Goal: Task Accomplishment & Management: Manage account settings

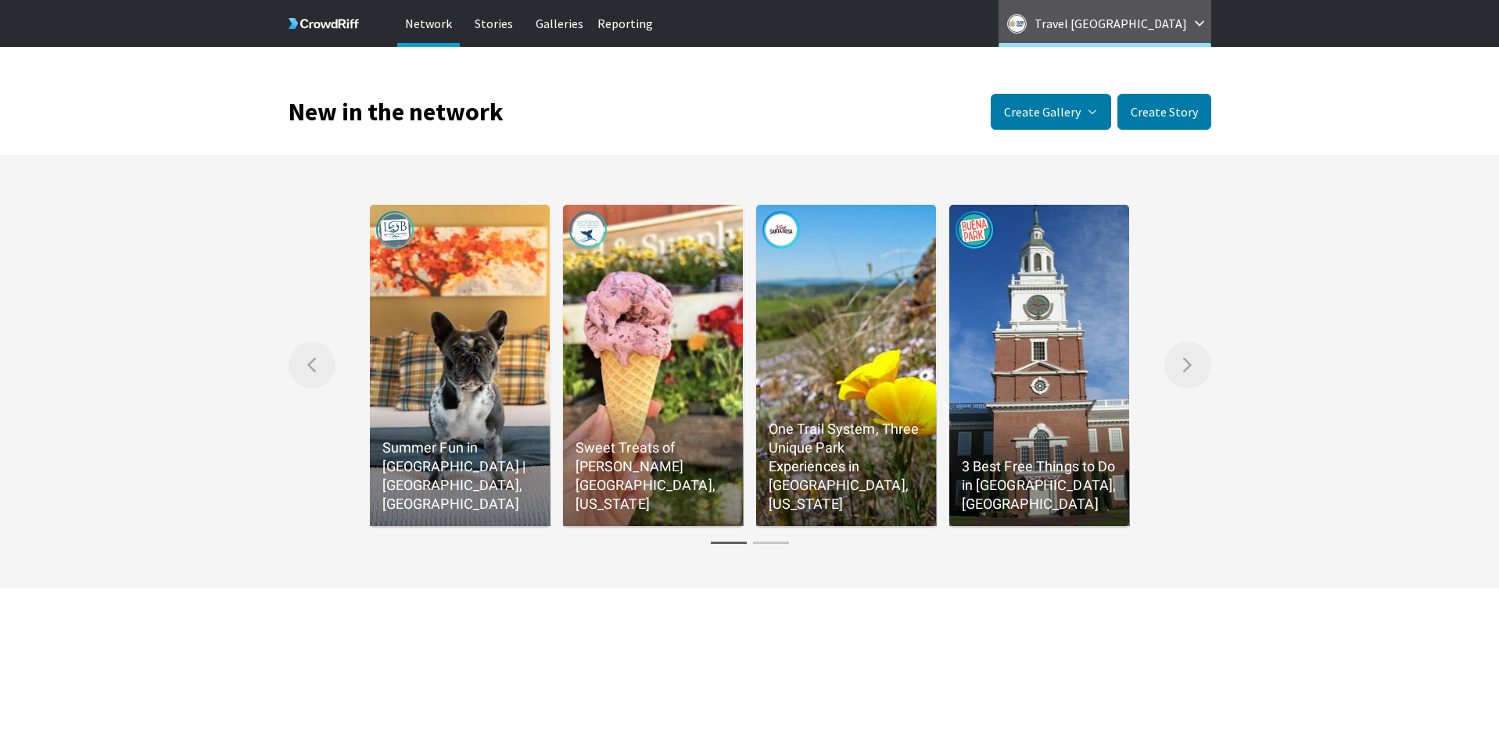
click at [1199, 29] on button "Travel Costa Mesa" at bounding box center [1105, 23] width 213 height 47
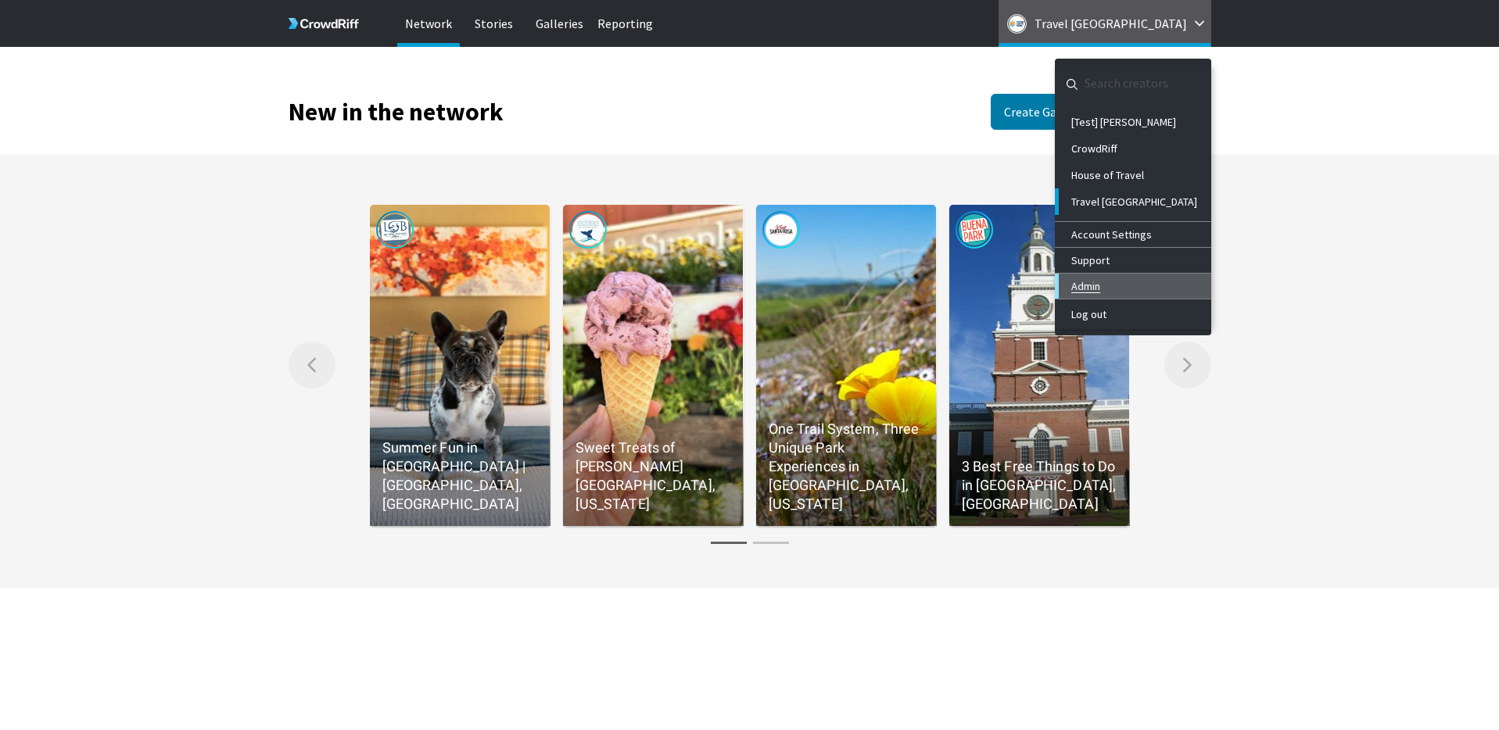
click at [1099, 290] on link "Admin" at bounding box center [1133, 286] width 156 height 25
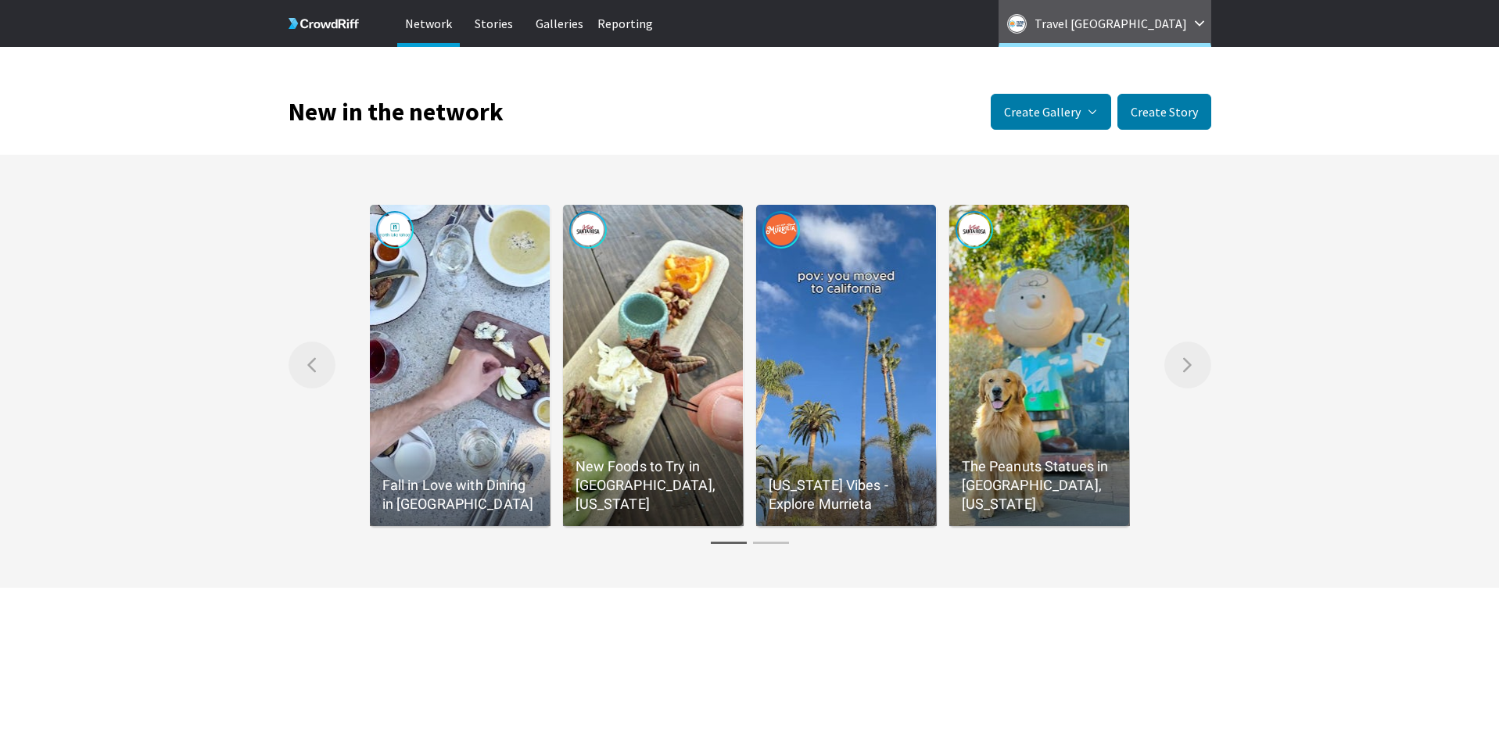
click at [1169, 31] on p "Travel Costa Mesa" at bounding box center [1111, 23] width 152 height 25
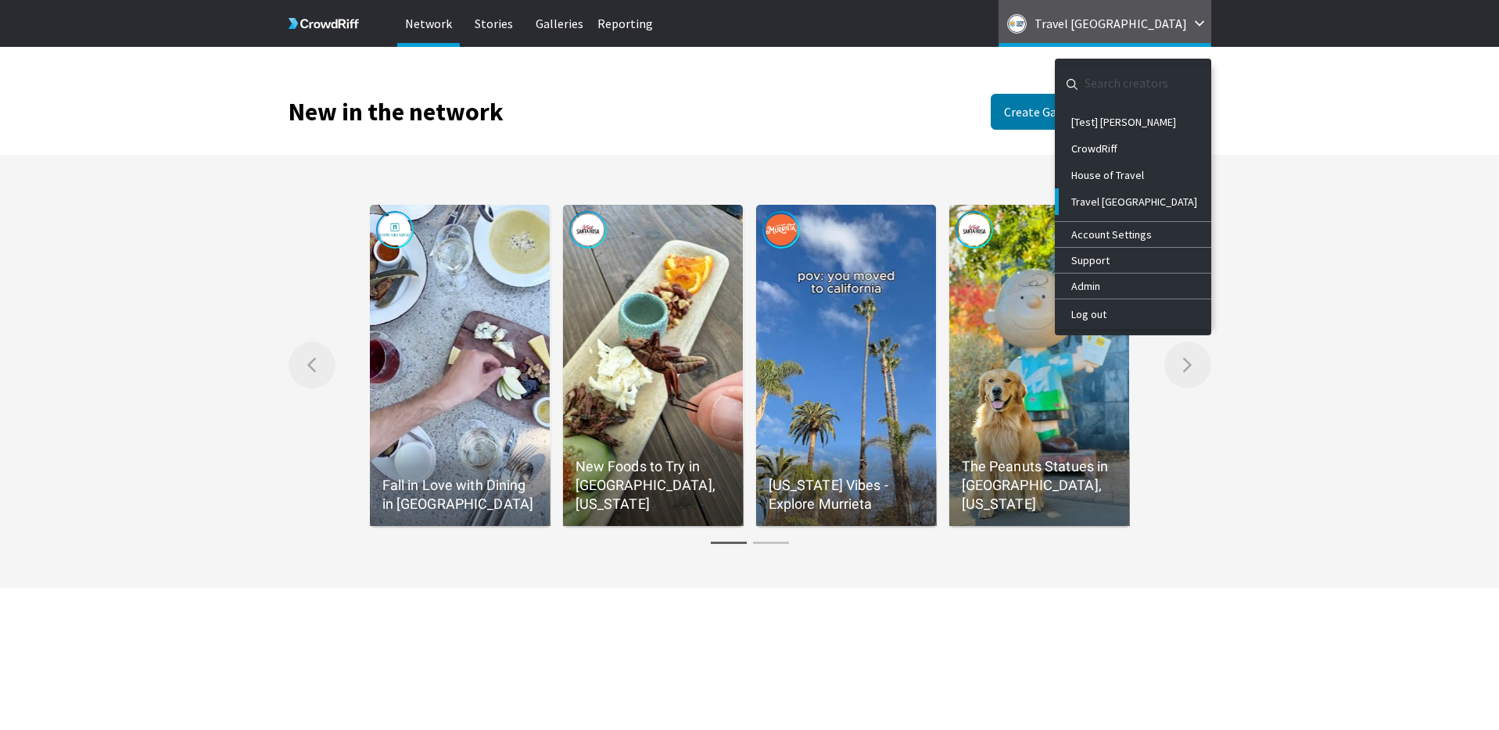
click at [764, 86] on div "New in the network Create Gallery Manual Gallery Manually select specific Stori…" at bounding box center [750, 88] width 923 height 83
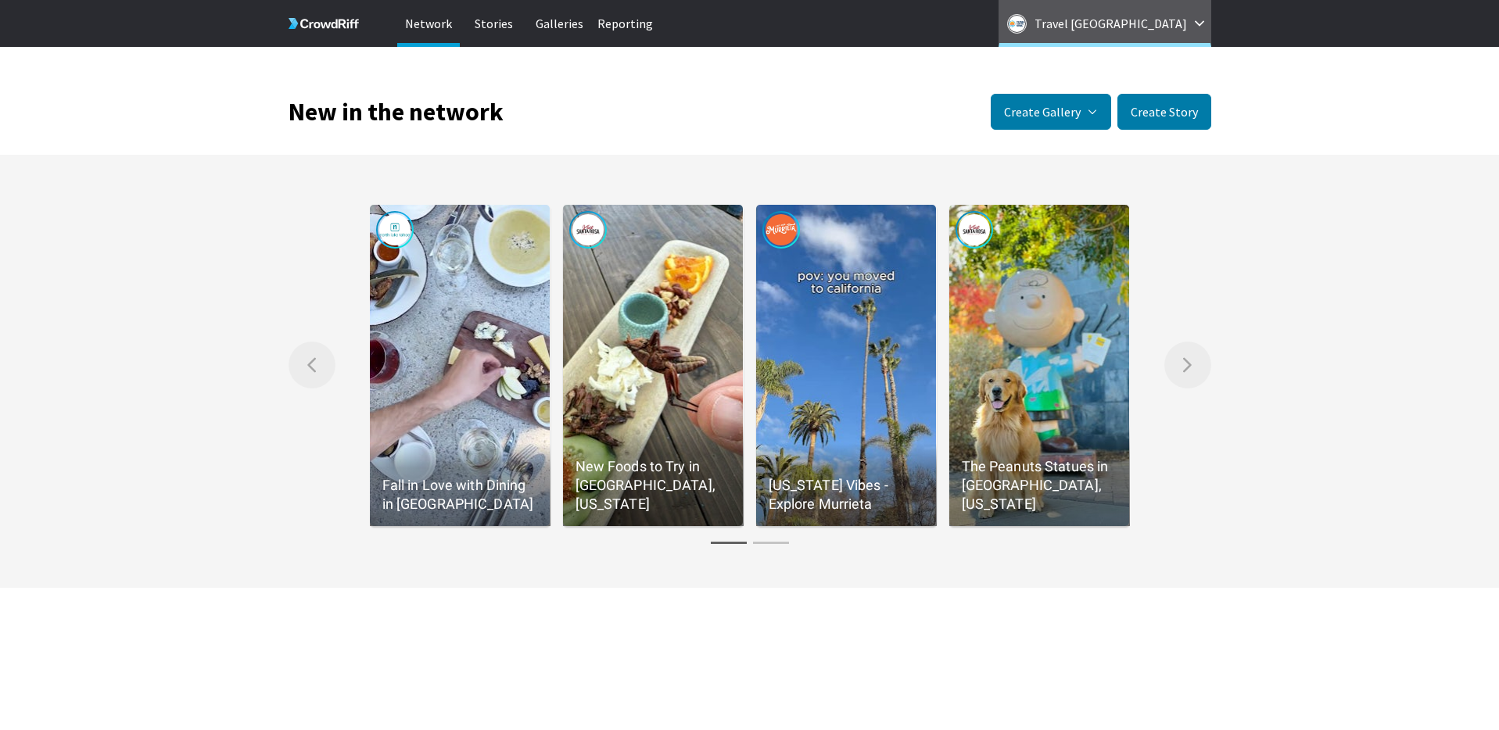
click at [1145, 28] on p "Travel Costa Mesa" at bounding box center [1111, 23] width 152 height 25
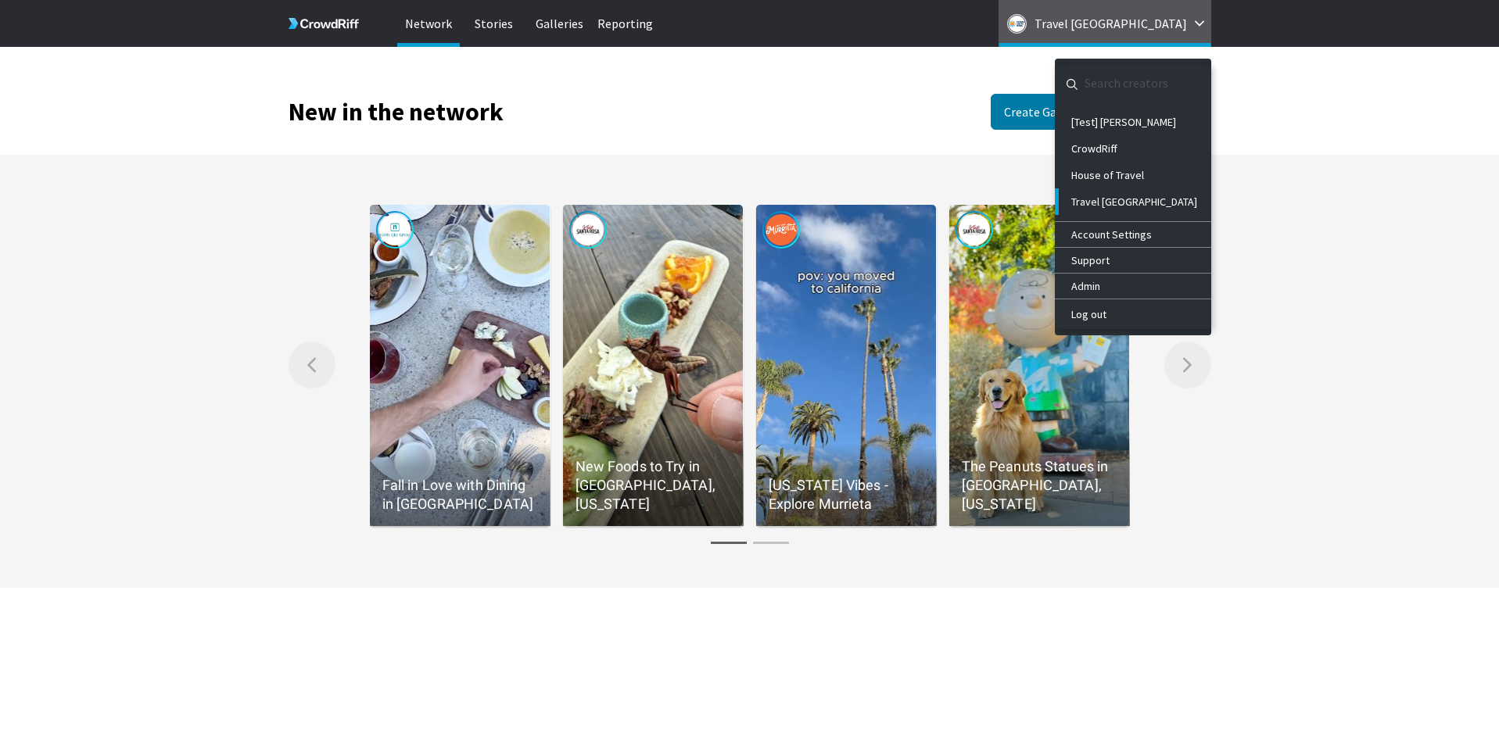
click at [1145, 28] on p "Travel Costa Mesa" at bounding box center [1111, 23] width 152 height 25
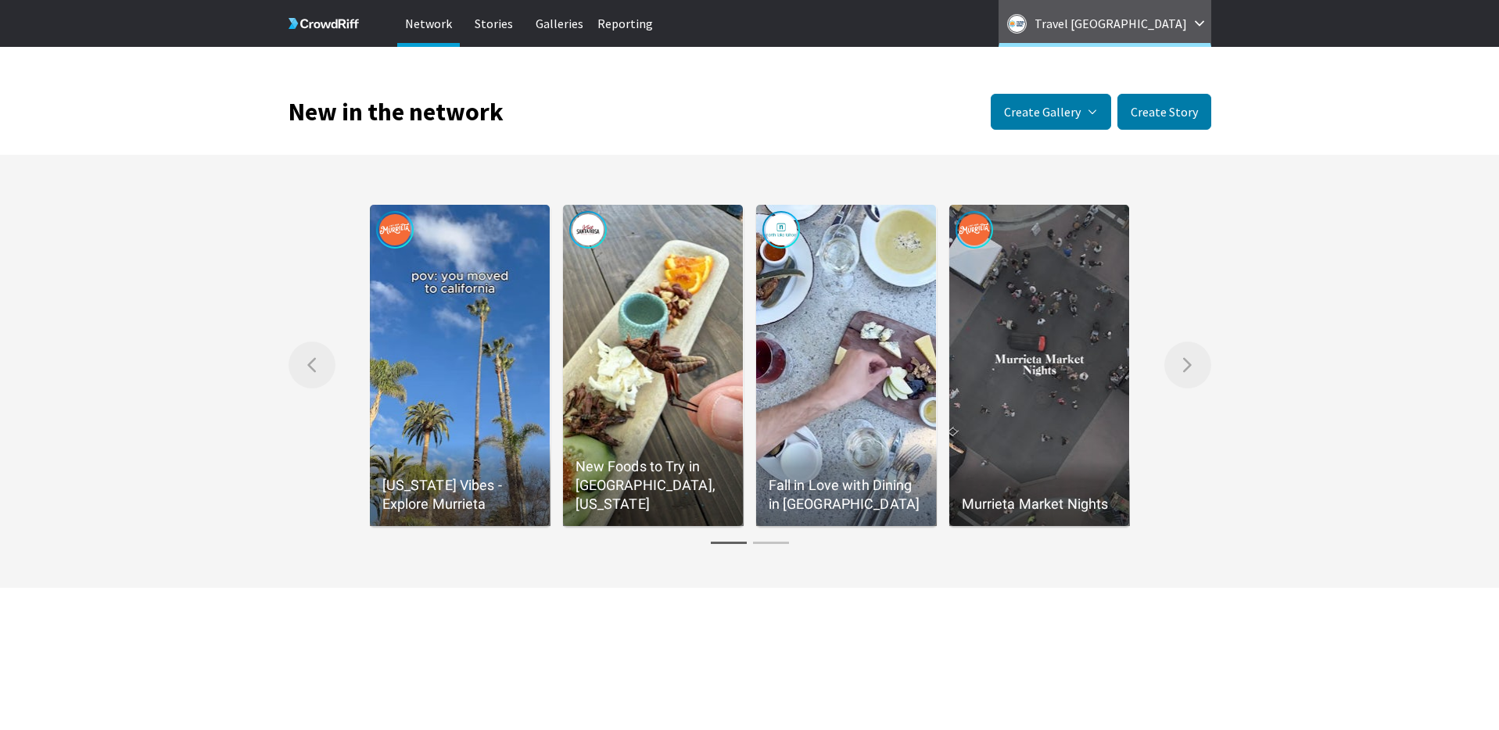
click at [1177, 32] on p "Travel Costa Mesa" at bounding box center [1111, 23] width 152 height 25
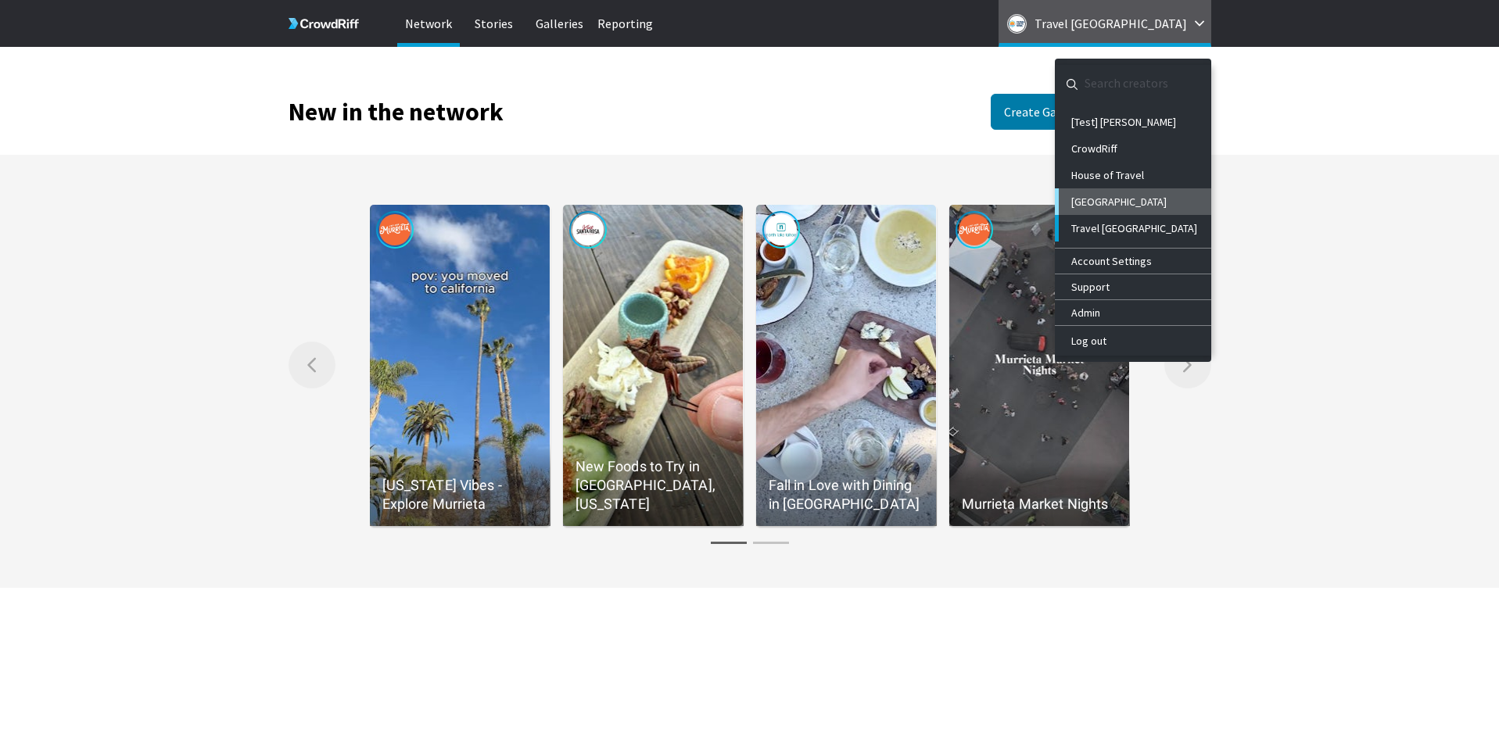
click at [1133, 195] on div "[GEOGRAPHIC_DATA]" at bounding box center [1134, 201] width 127 height 13
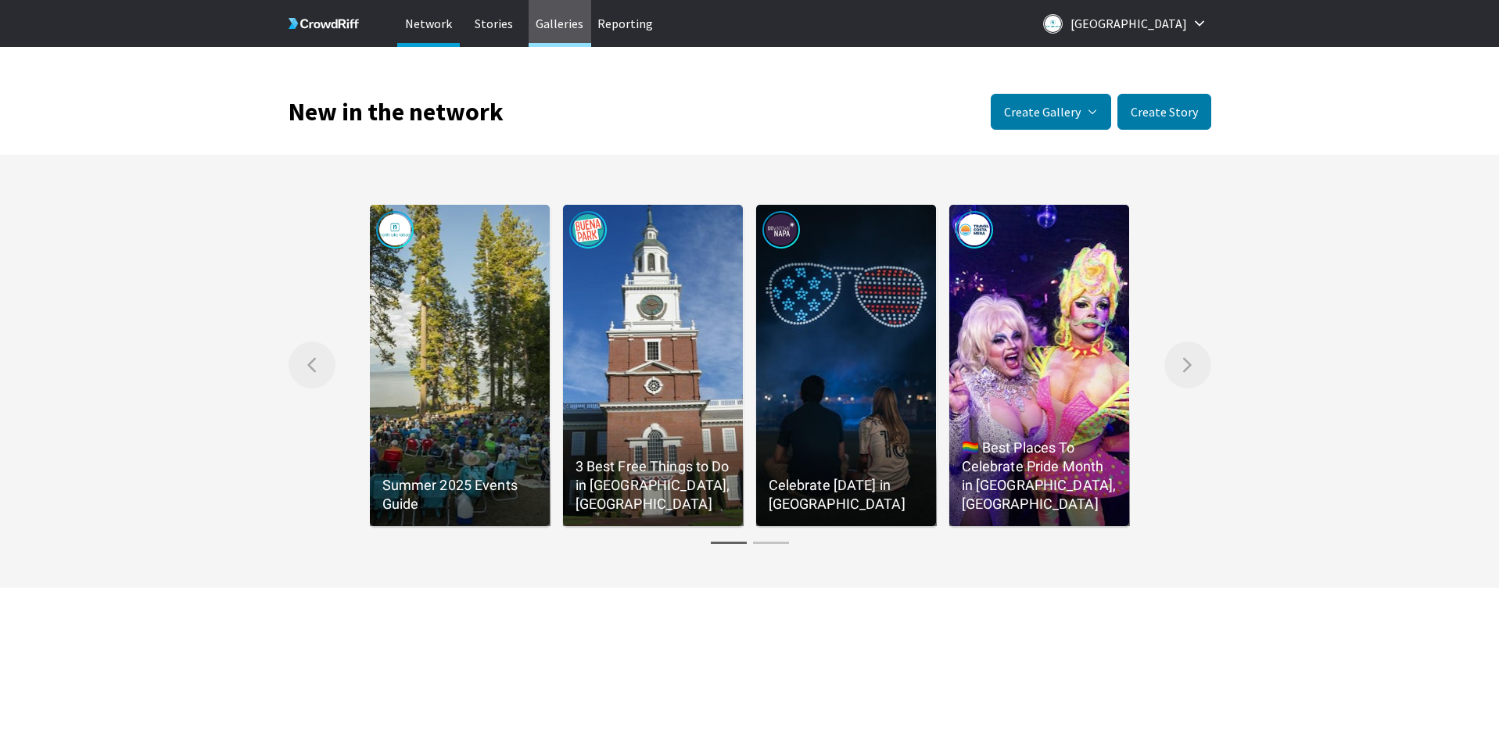
click at [568, 34] on p "Galleries" at bounding box center [560, 23] width 63 height 47
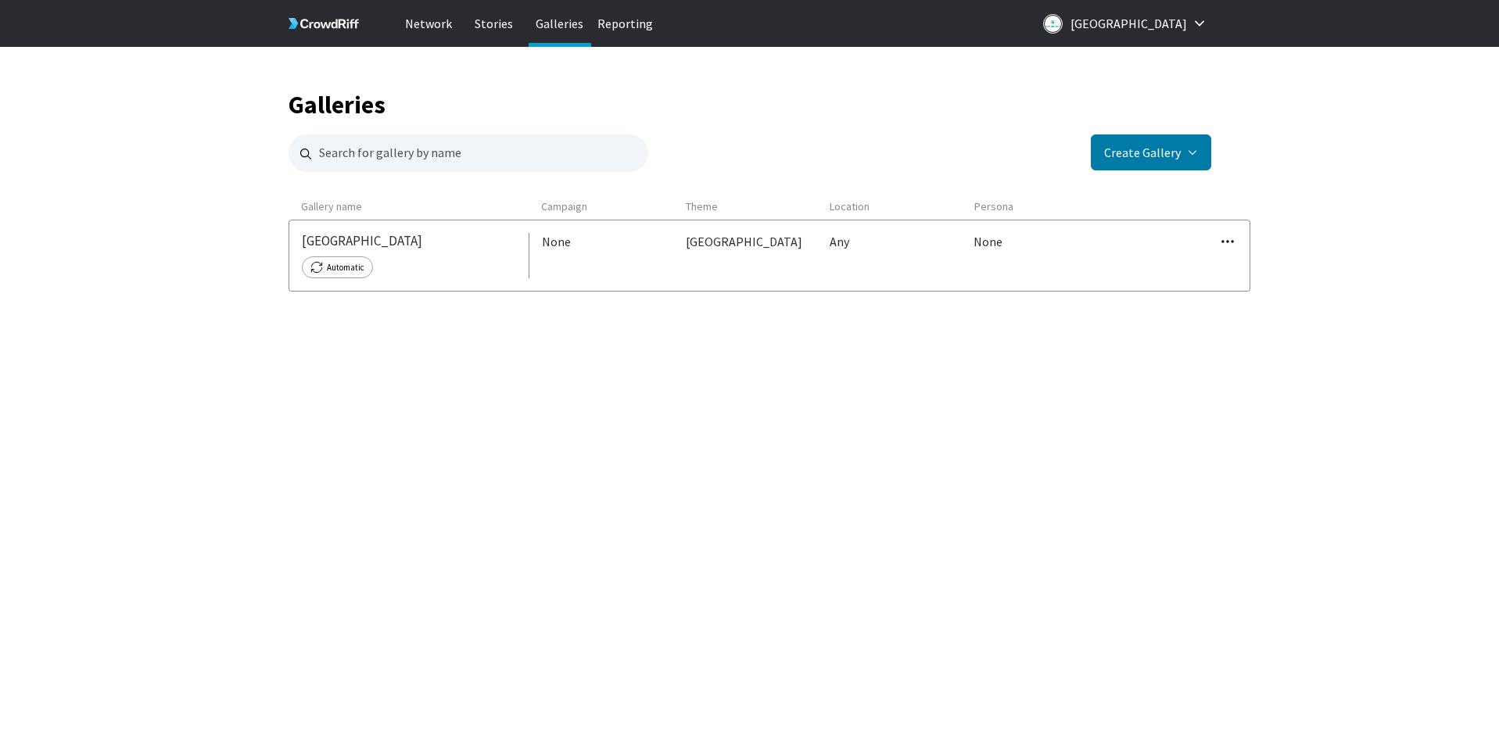
click at [463, 244] on div "North Lake Tahoe Automatic" at bounding box center [409, 255] width 240 height 45
click at [1176, 252] on div "North Lake Tahoe Automatic None Lake Tahoe Any None Edit Copy embed code Duplic…" at bounding box center [770, 256] width 962 height 72
click at [489, 30] on p "Stories" at bounding box center [494, 23] width 63 height 47
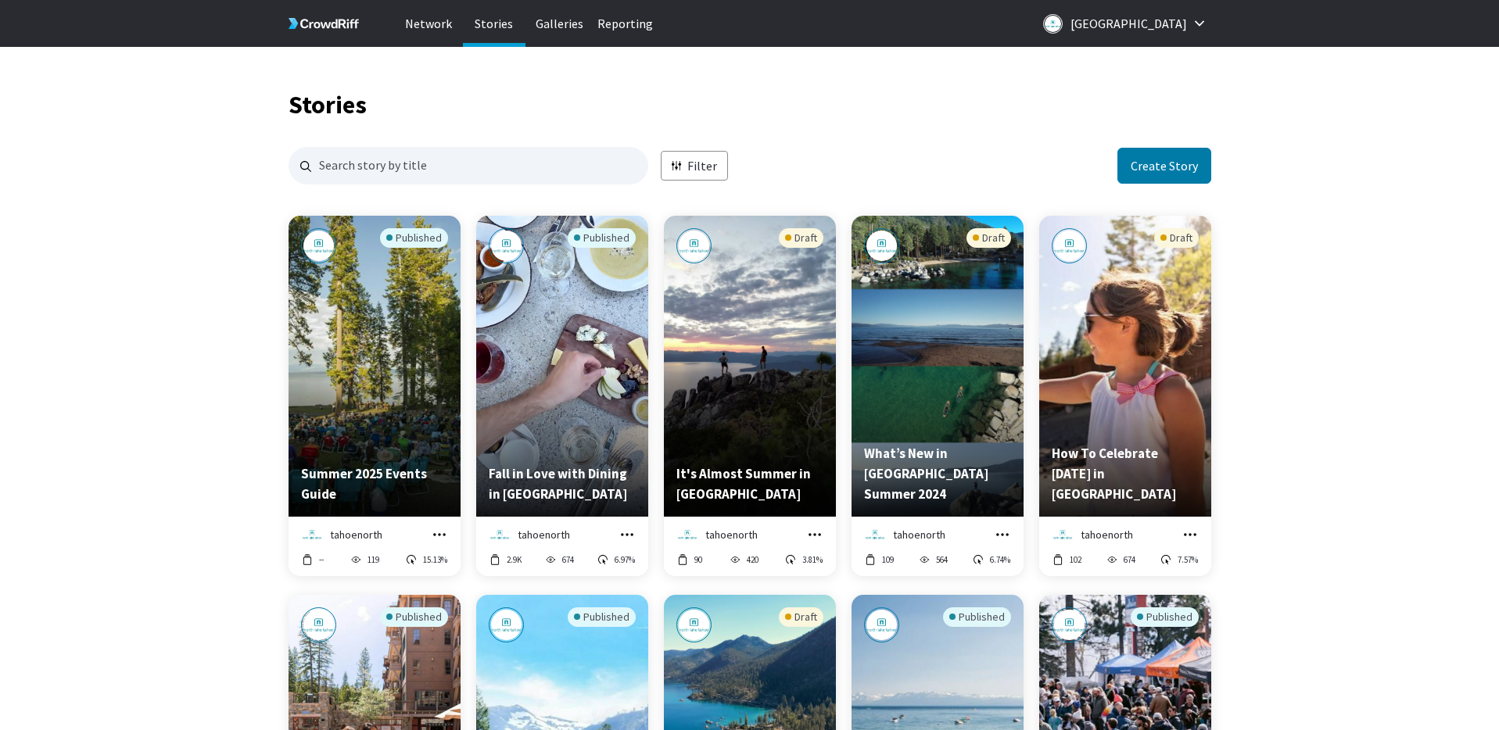
scroll to position [1517, 923]
click at [556, 30] on p "Galleries" at bounding box center [560, 23] width 63 height 47
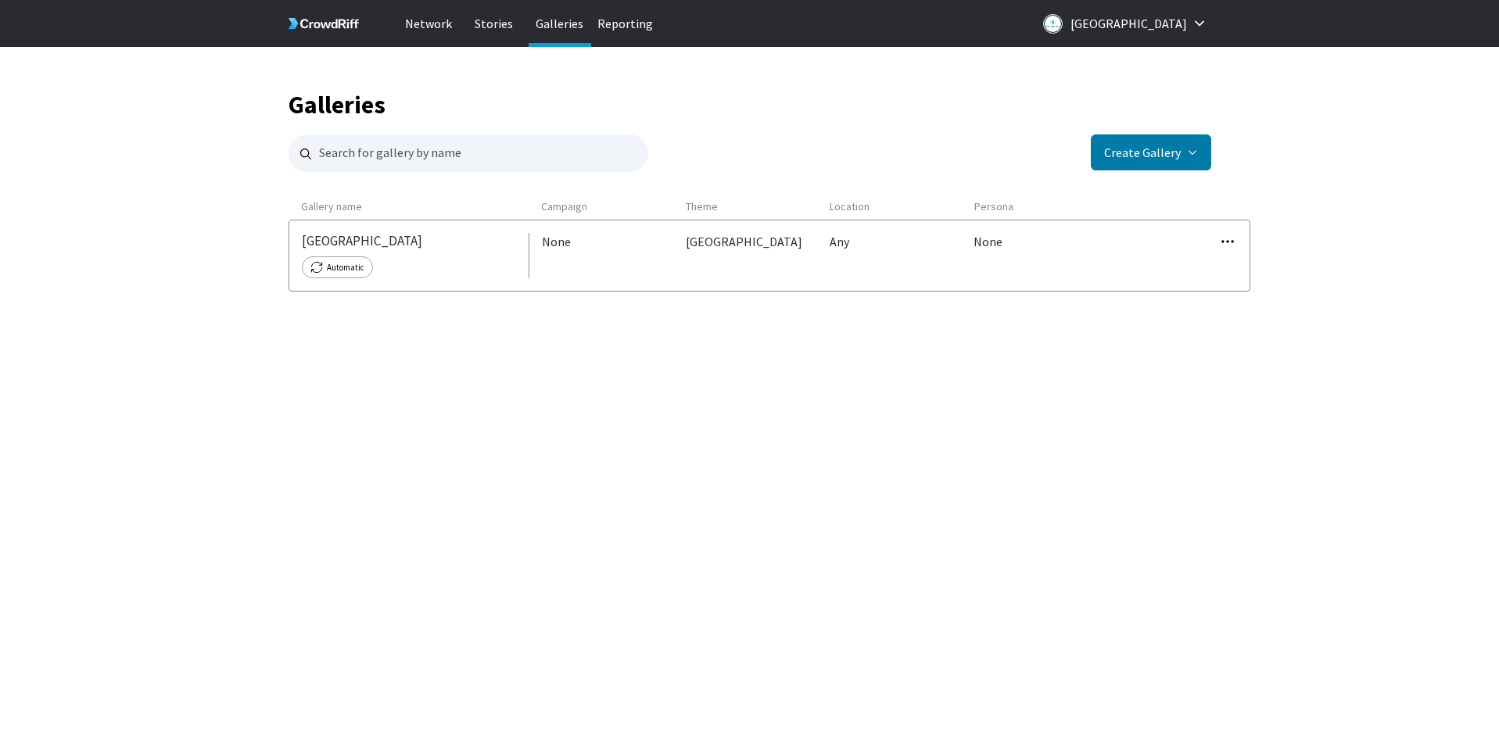
click at [1229, 242] on icon "button" at bounding box center [1228, 242] width 16 height 16
click at [1221, 304] on button "Copy embed code" at bounding box center [1192, 300] width 112 height 33
click at [1229, 242] on icon "button" at bounding box center [1228, 242] width 16 height 16
click at [1178, 264] on link "Edit" at bounding box center [1192, 267] width 112 height 33
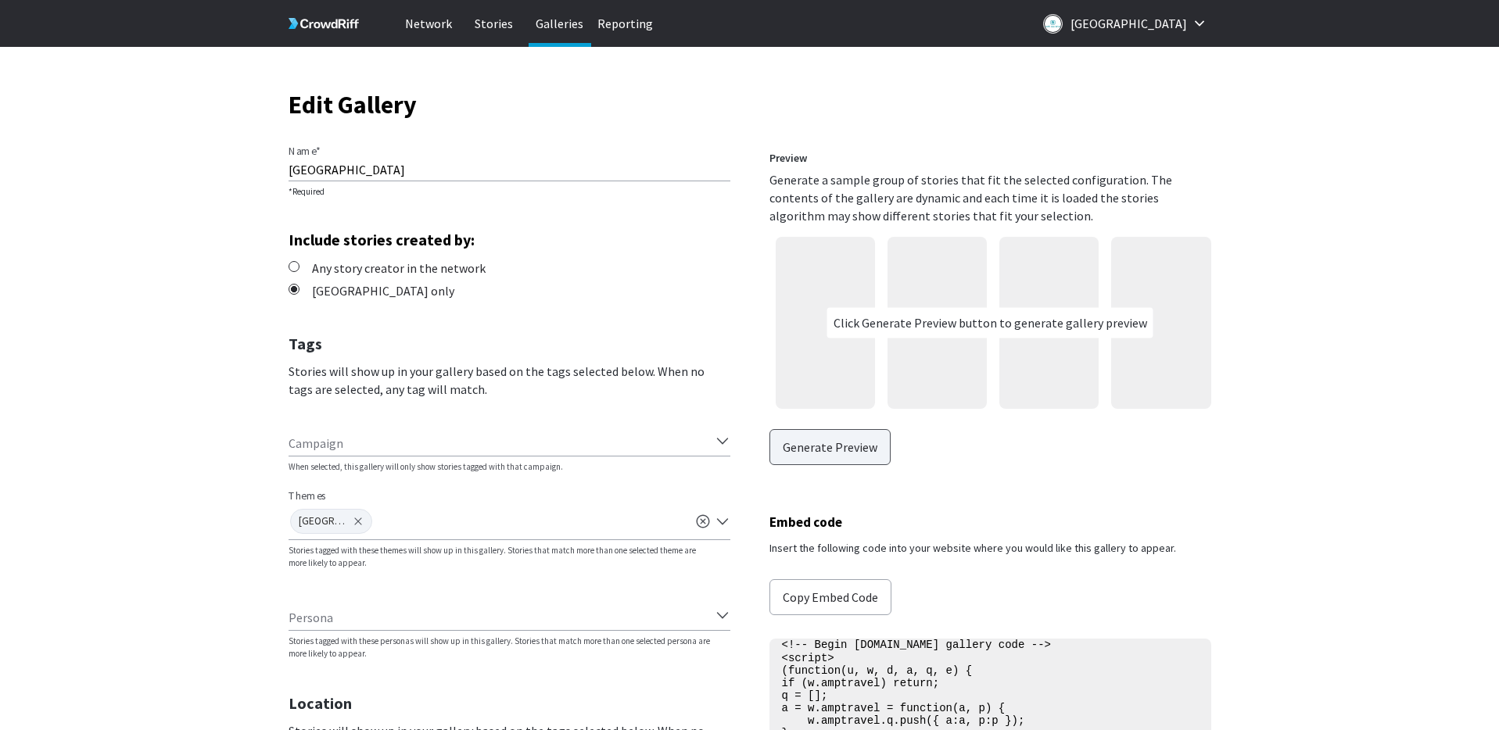
click at [852, 443] on button "Generate Preview" at bounding box center [829, 447] width 121 height 36
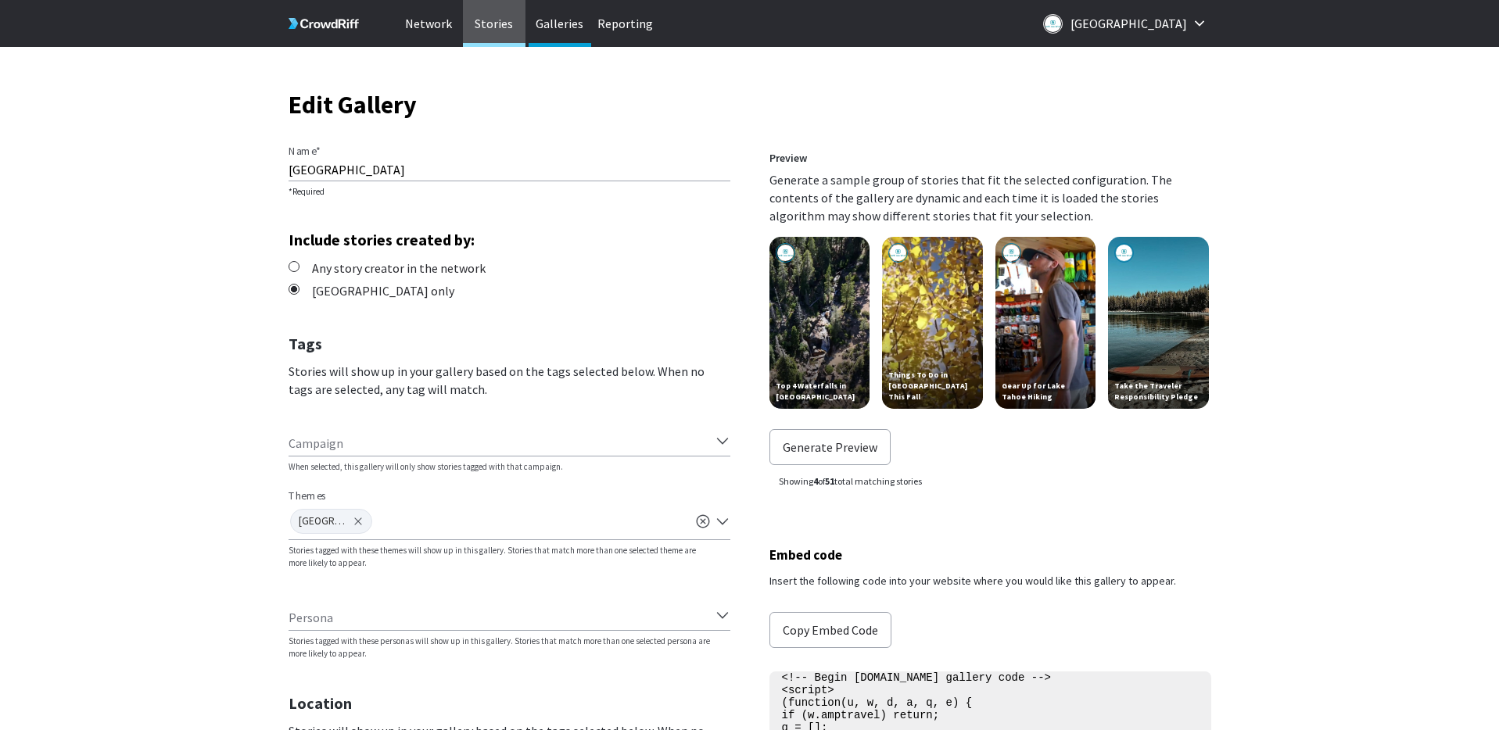
click at [489, 30] on p "Stories" at bounding box center [494, 23] width 63 height 47
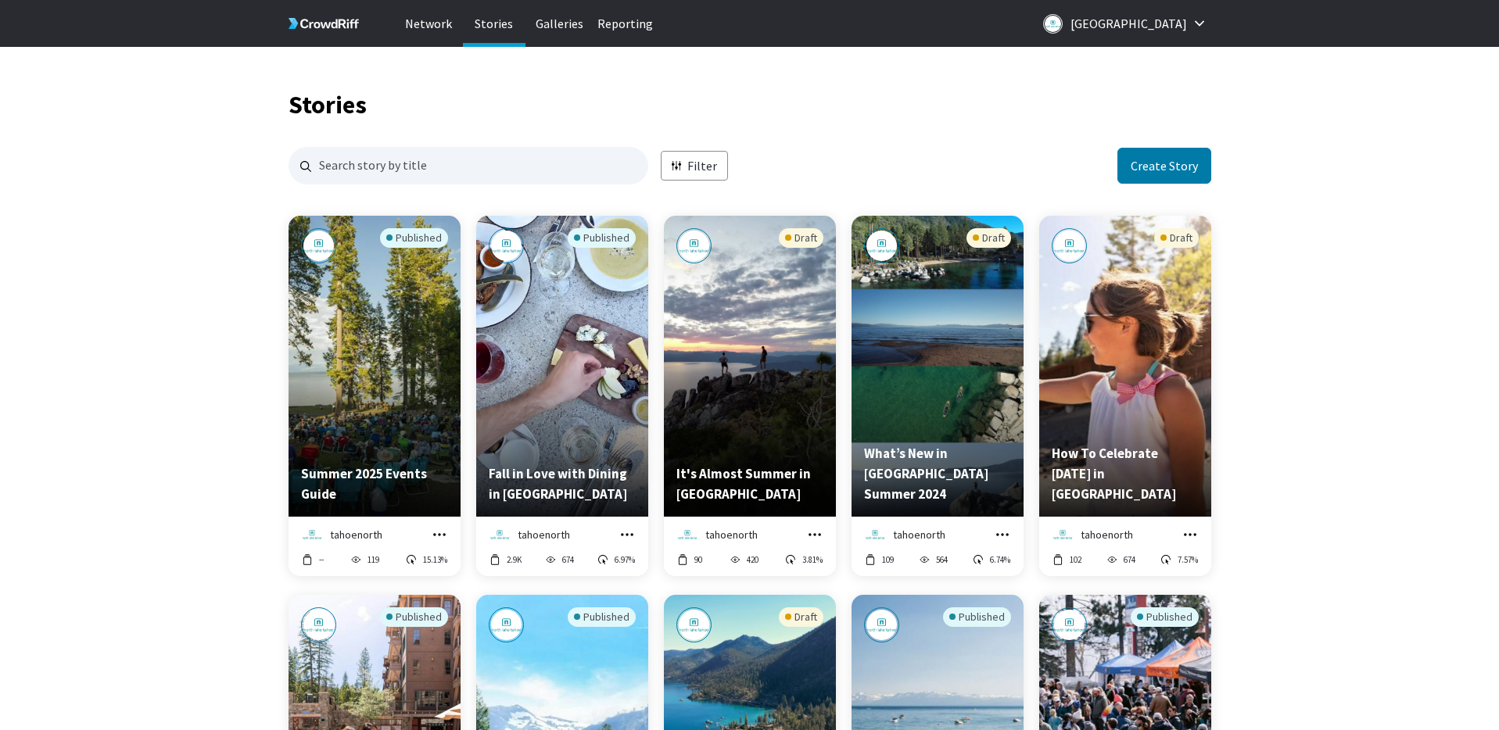
scroll to position [1517, 923]
click at [385, 376] on div "Published" at bounding box center [374, 328] width 147 height 201
click at [436, 536] on icon "grid" at bounding box center [440, 535] width 16 height 16
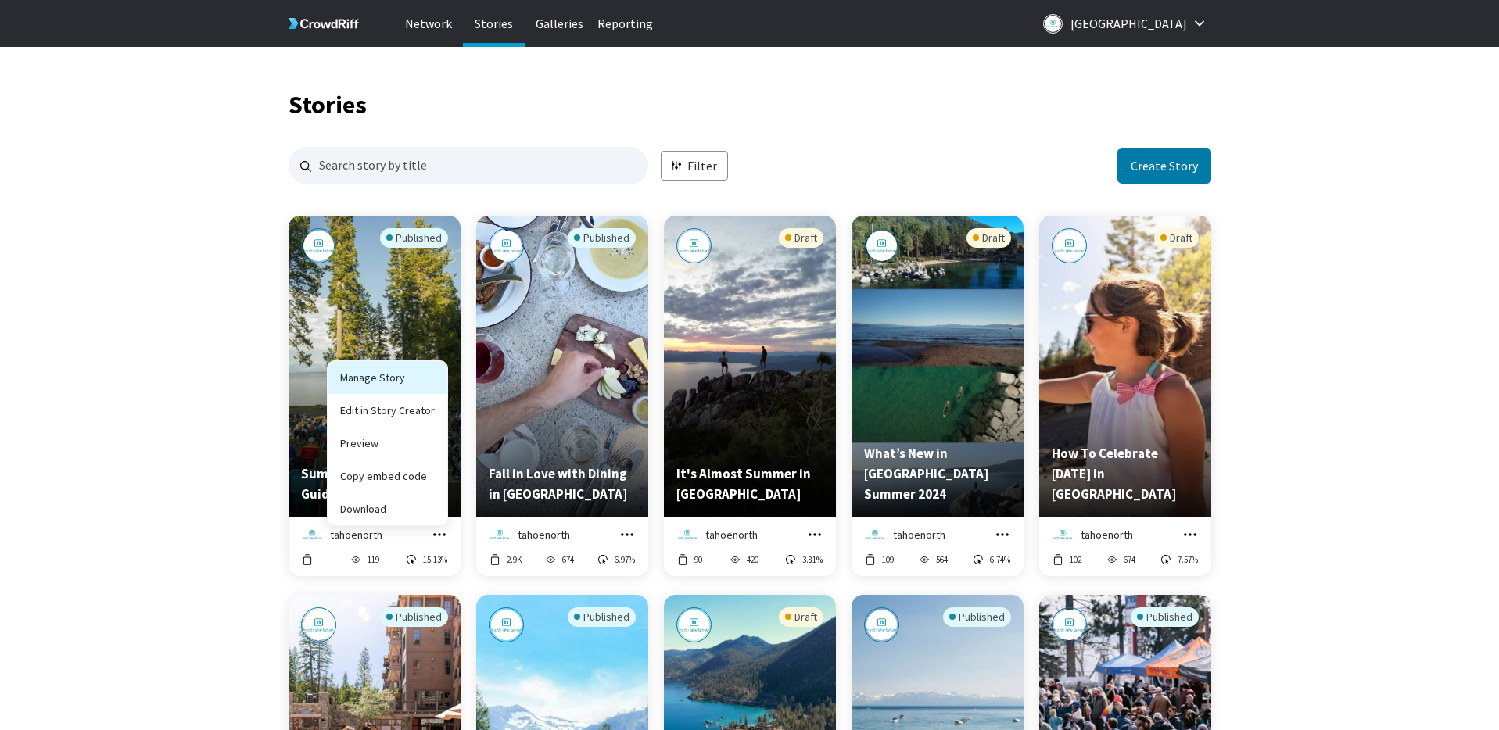
click at [401, 383] on link "Manage Story" at bounding box center [388, 377] width 120 height 33
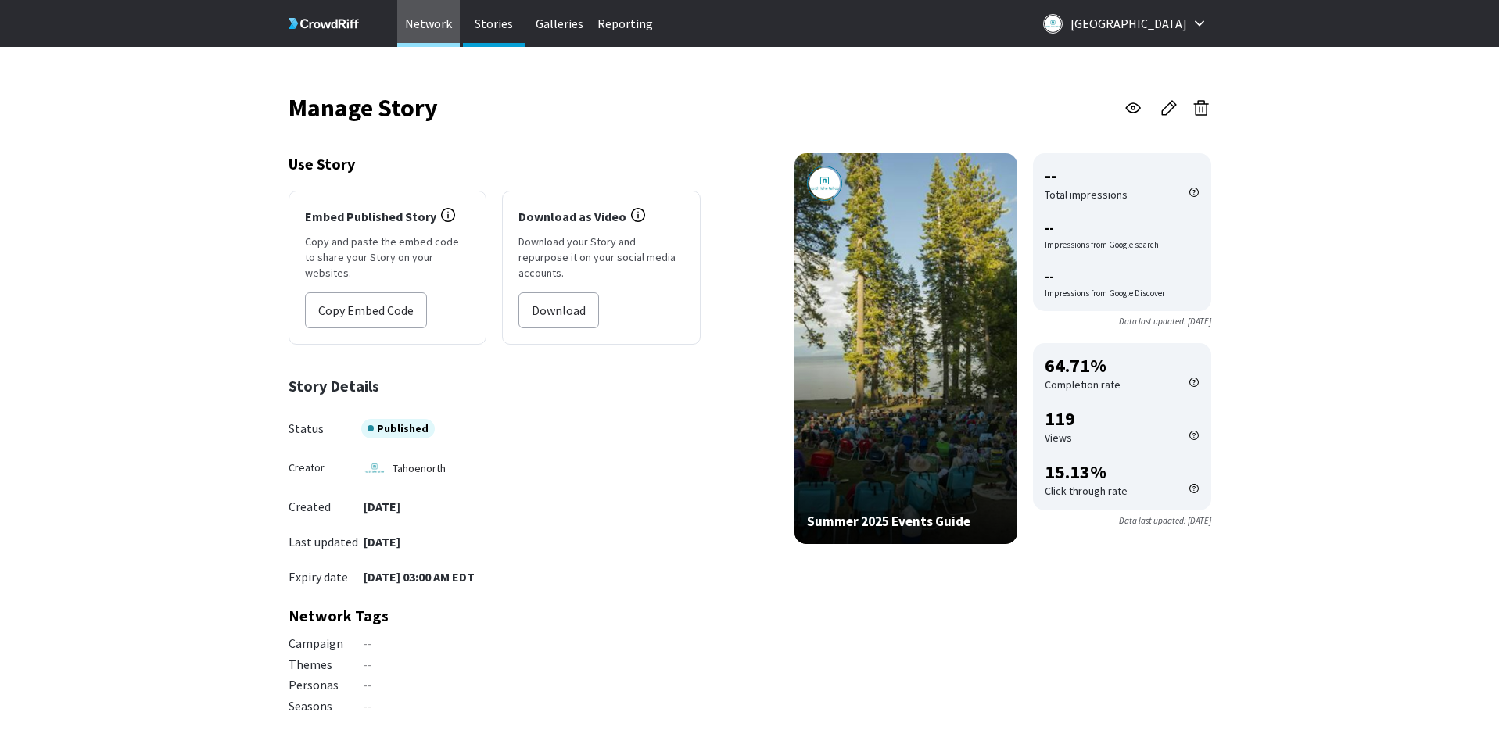
click at [416, 34] on p "Network" at bounding box center [428, 23] width 63 height 47
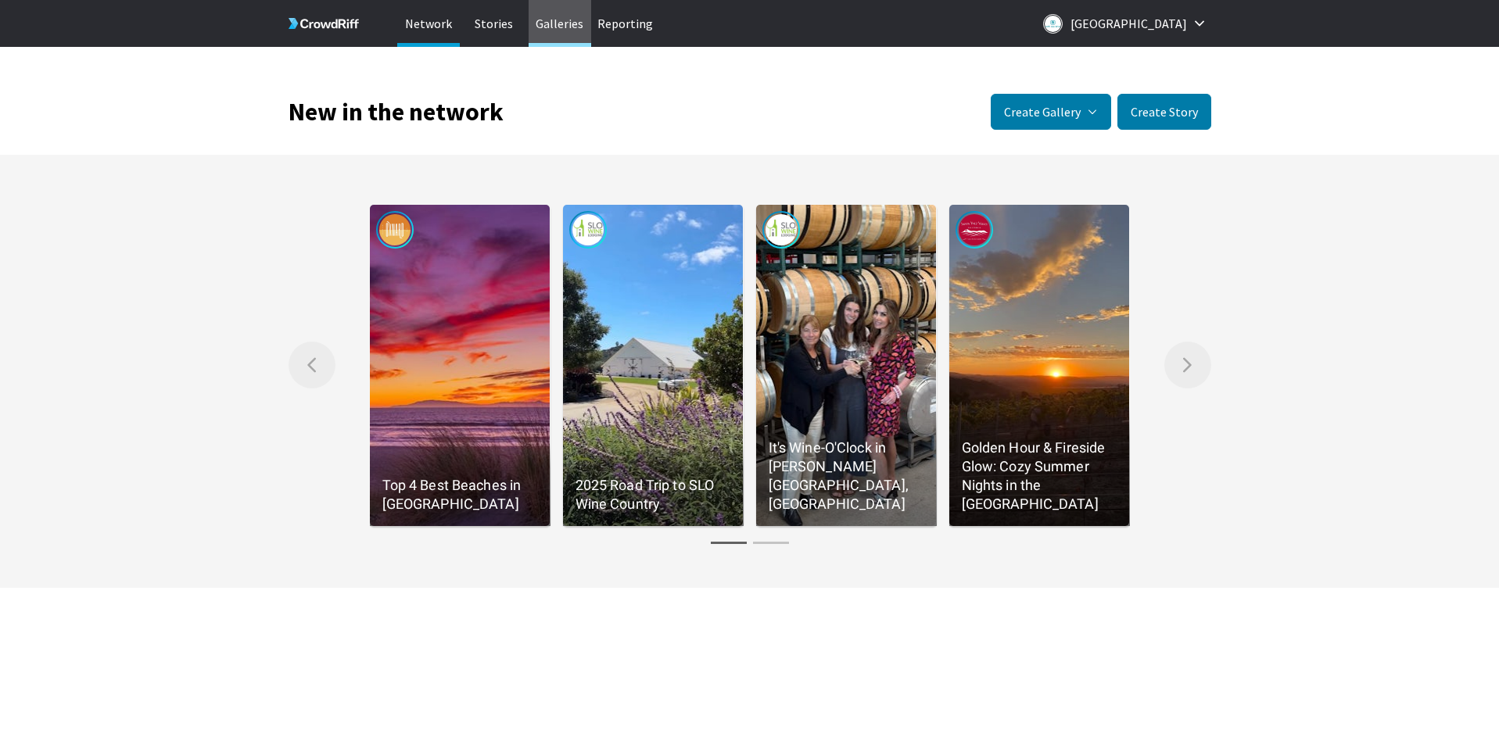
click at [561, 26] on p "Galleries" at bounding box center [560, 23] width 63 height 47
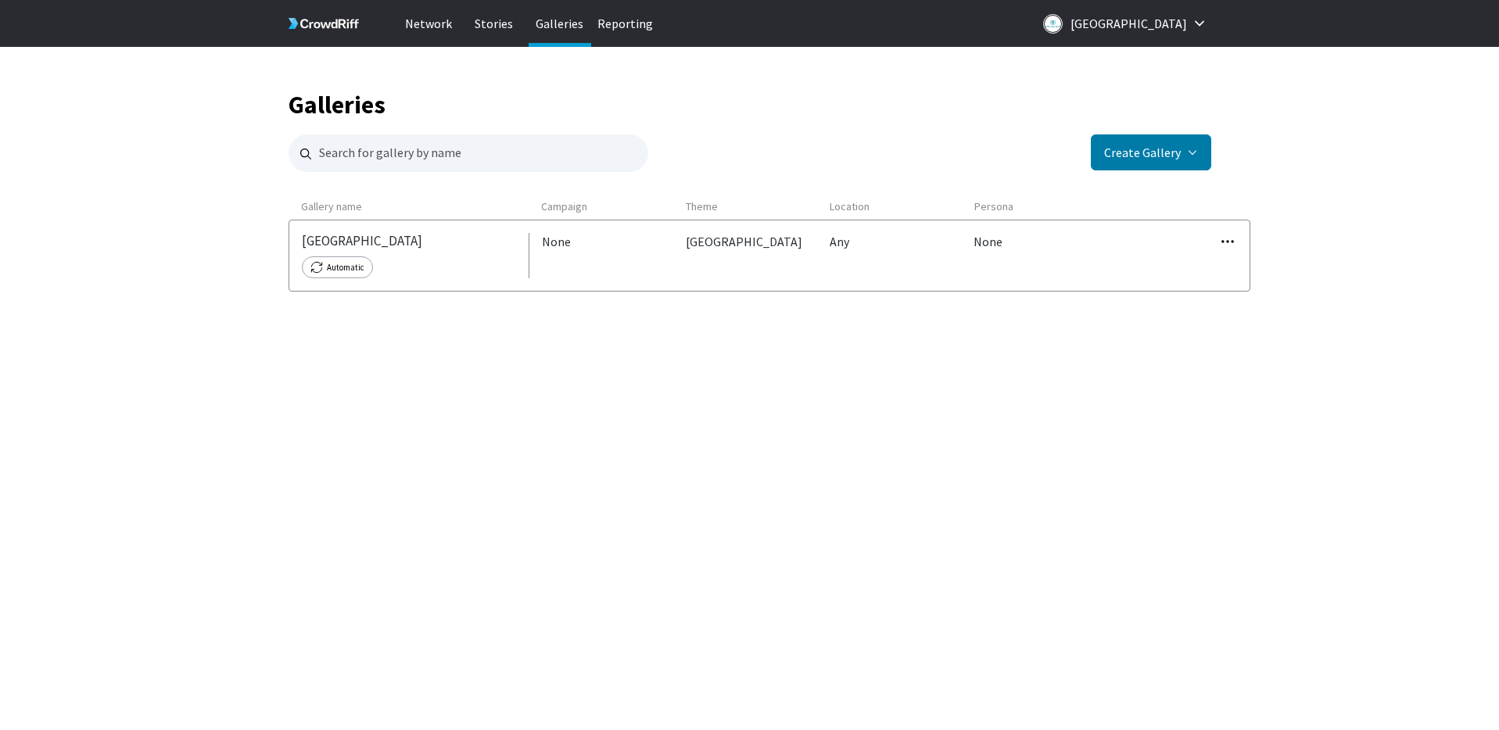
click at [1229, 244] on icon "button" at bounding box center [1228, 242] width 16 height 16
click at [1182, 261] on link "Edit" at bounding box center [1192, 267] width 112 height 33
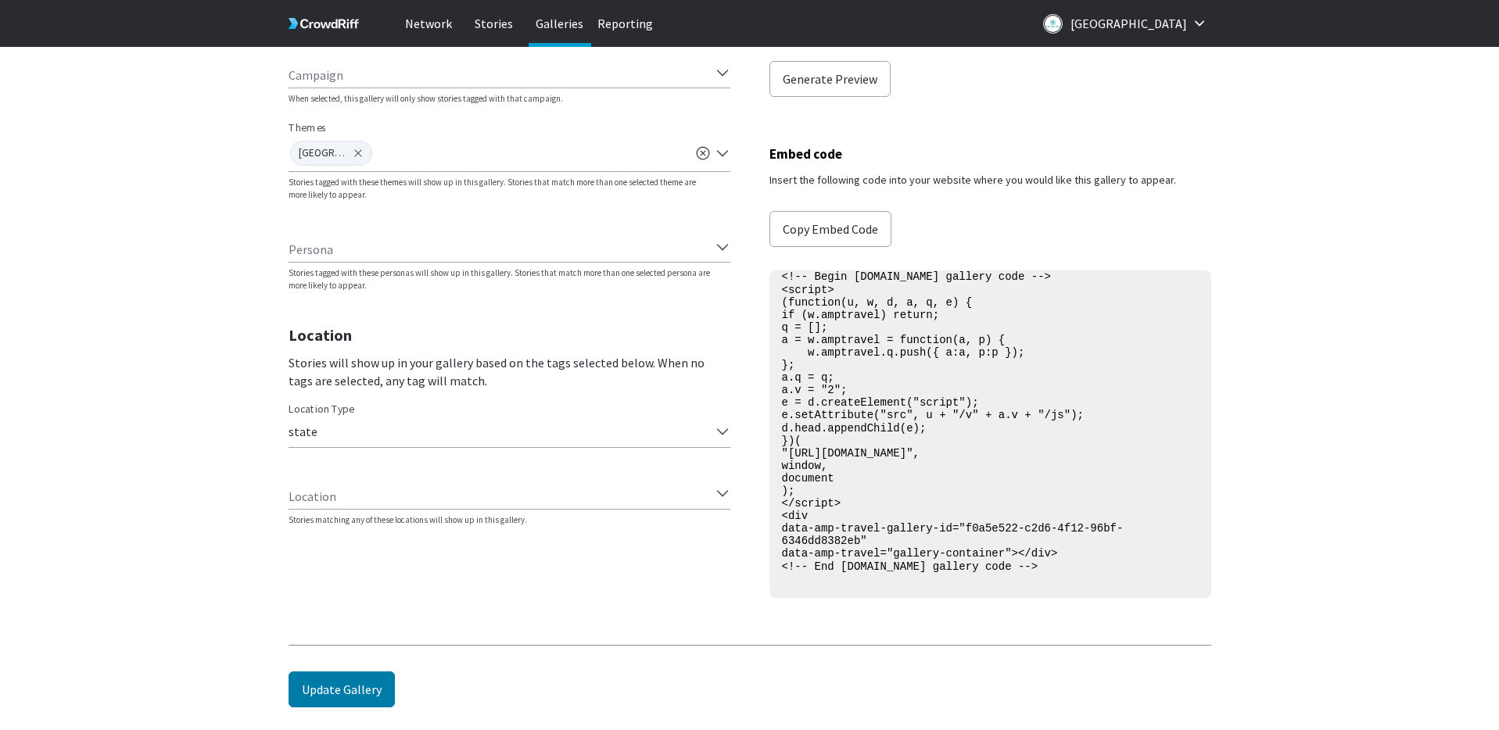
scroll to position [364, 0]
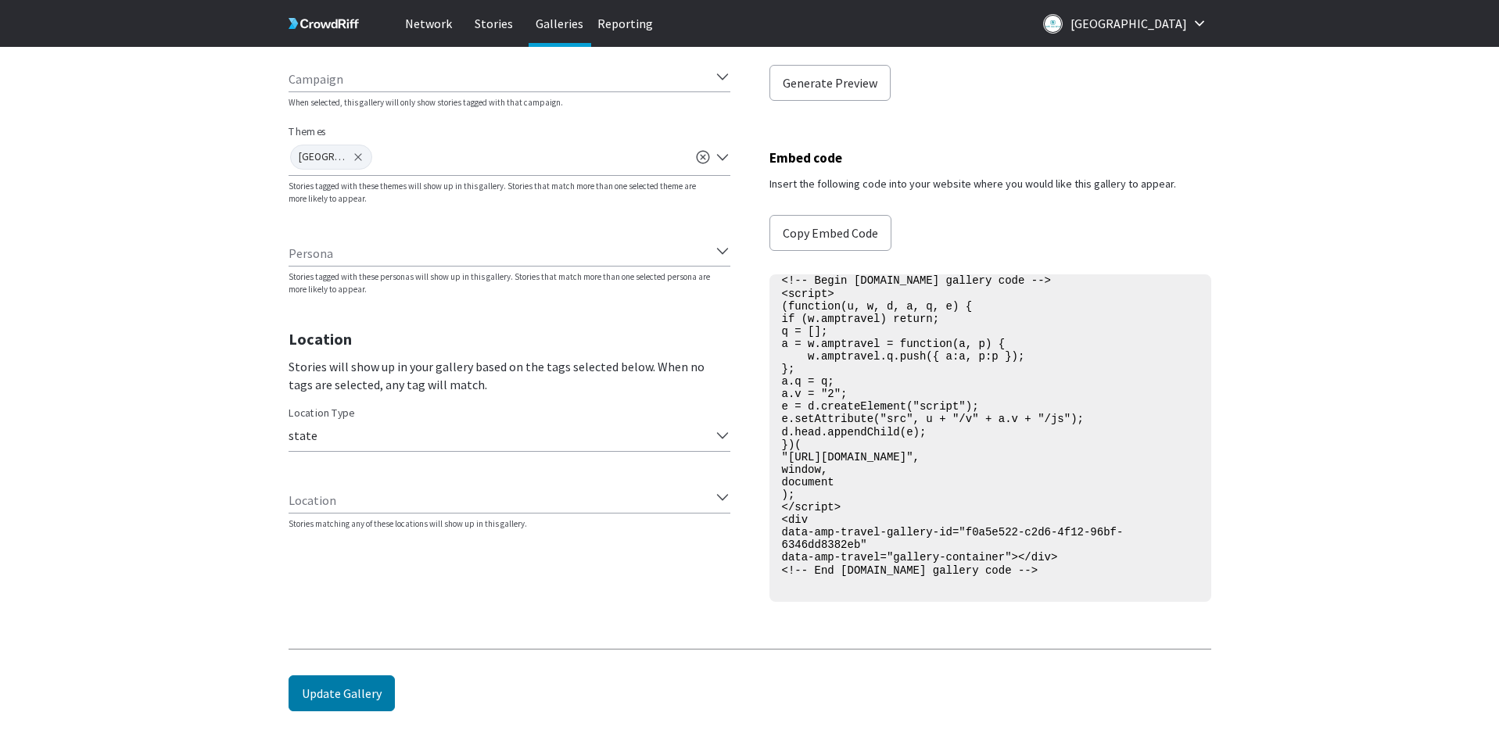
click at [925, 447] on textarea "<!-- Begin [DOMAIN_NAME] gallery code --> <script> (function(u, w, d, a, q, e) …" at bounding box center [990, 437] width 442 height 327
drag, startPoint x: 952, startPoint y: 546, endPoint x: 931, endPoint y: 547, distance: 20.3
click at [931, 547] on textarea "<!-- Begin [DOMAIN_NAME] gallery code --> <script> (function(u, w, d, a, q, e) …" at bounding box center [990, 437] width 442 height 327
click at [952, 415] on textarea "<!-- Begin [DOMAIN_NAME] gallery code --> <script> (function(u, w, d, a, q, e) …" at bounding box center [990, 437] width 442 height 327
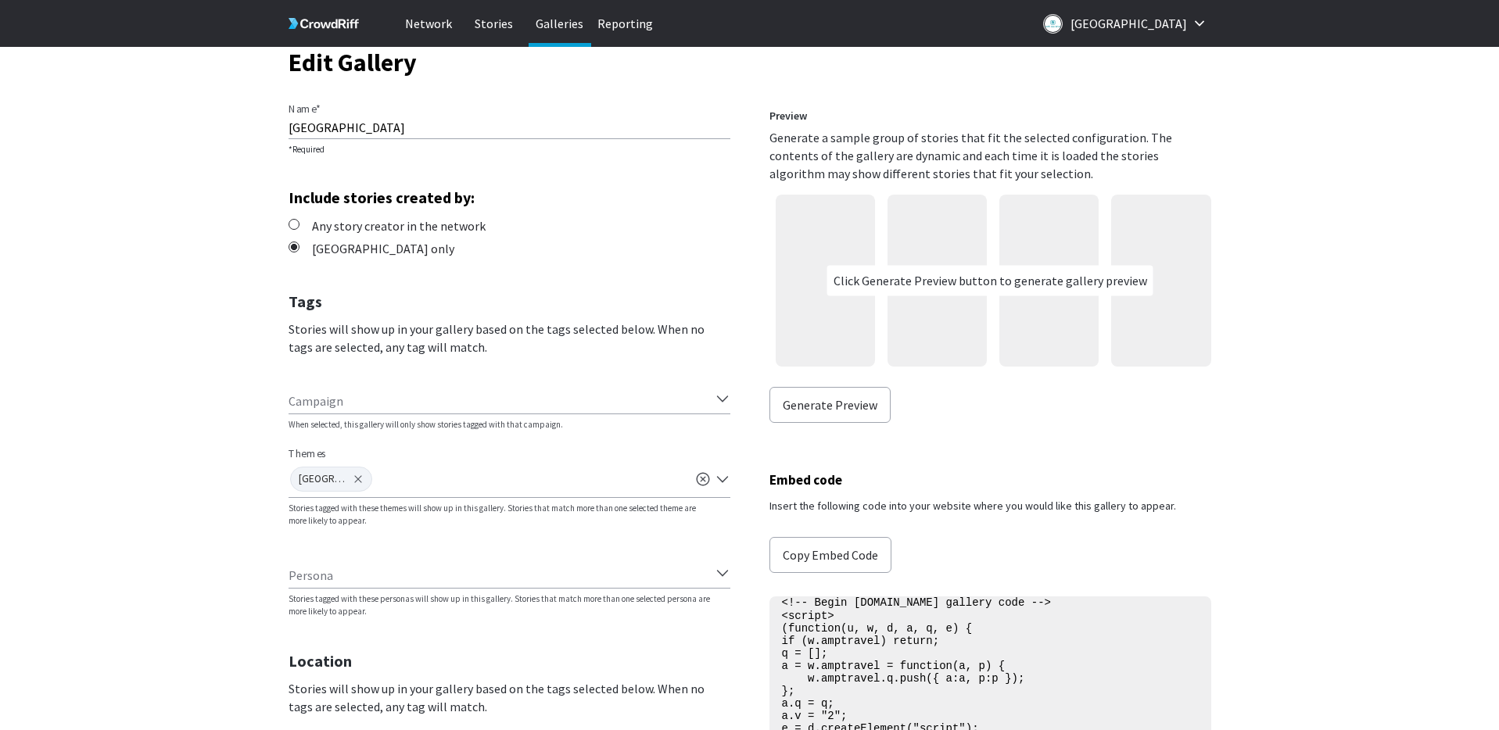
scroll to position [40, 0]
click at [830, 410] on button "Generate Preview" at bounding box center [829, 407] width 121 height 36
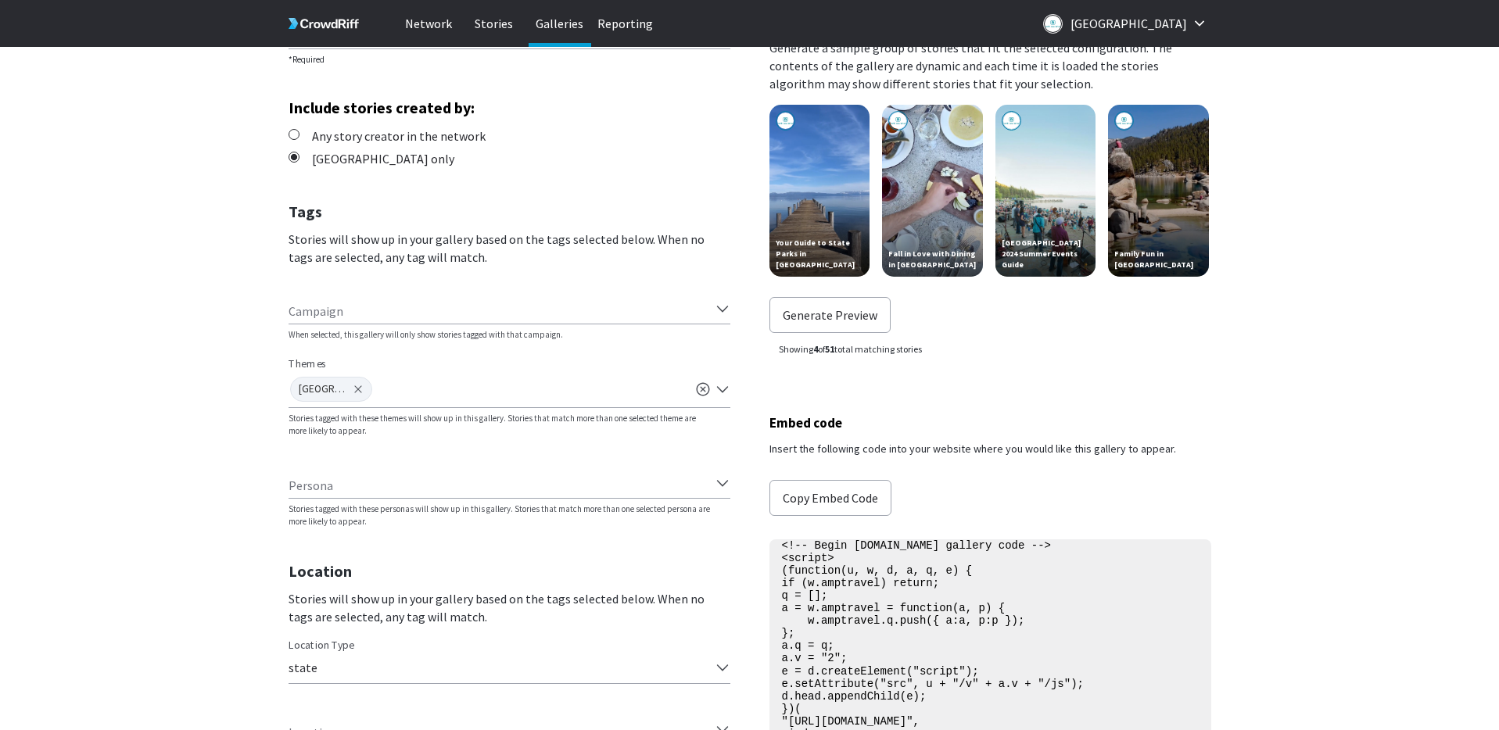
scroll to position [131, 0]
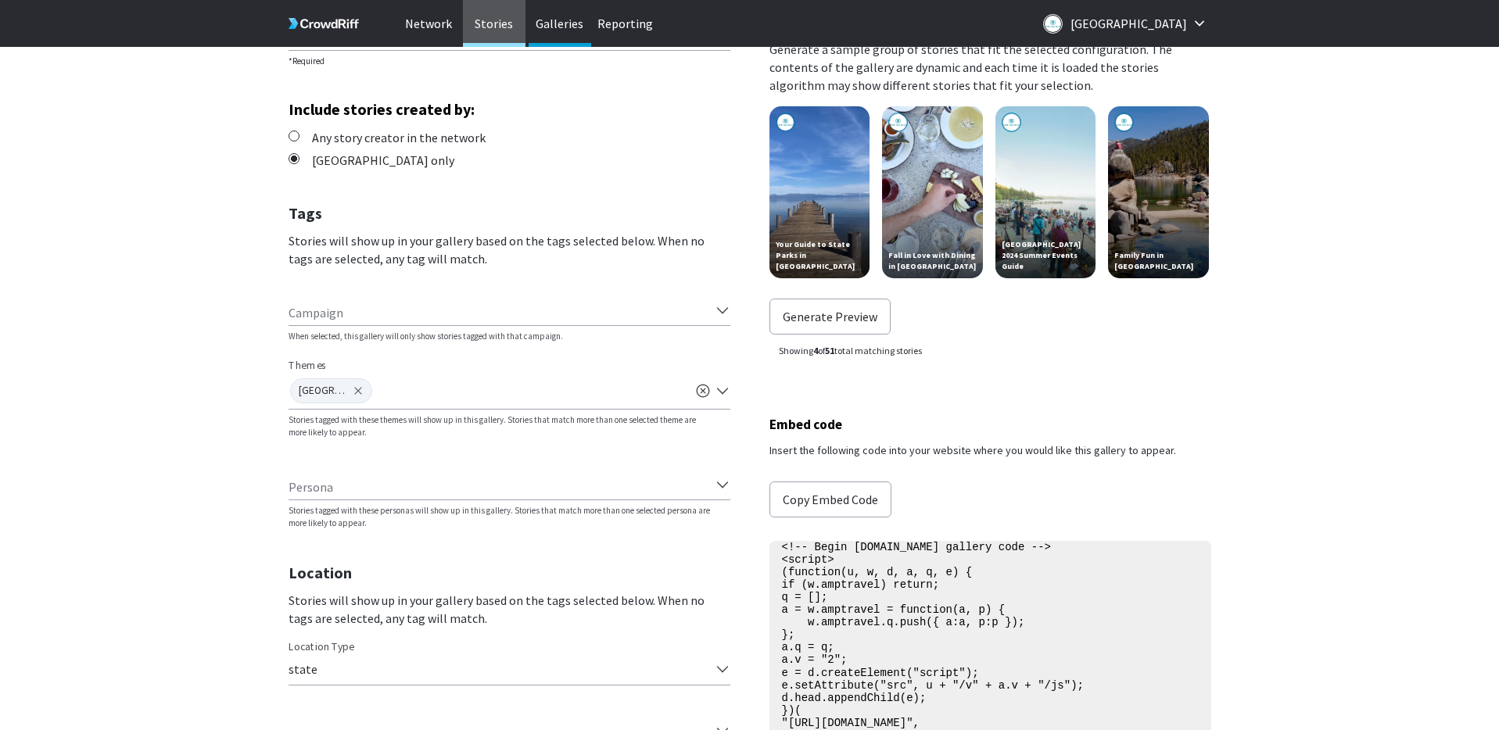
click at [490, 27] on p "Stories" at bounding box center [494, 23] width 63 height 47
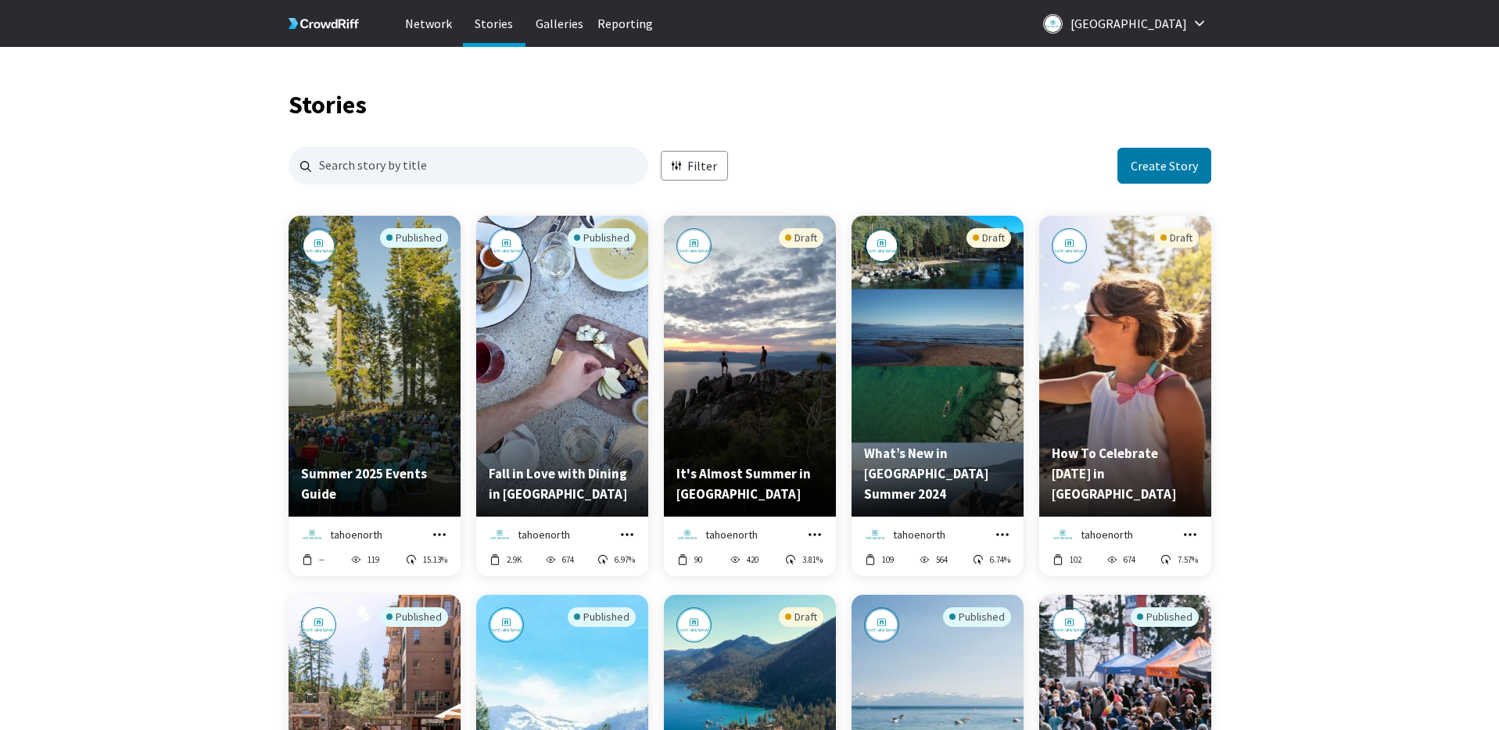
scroll to position [1517, 923]
click at [435, 533] on icon "grid" at bounding box center [439, 534] width 13 height 2
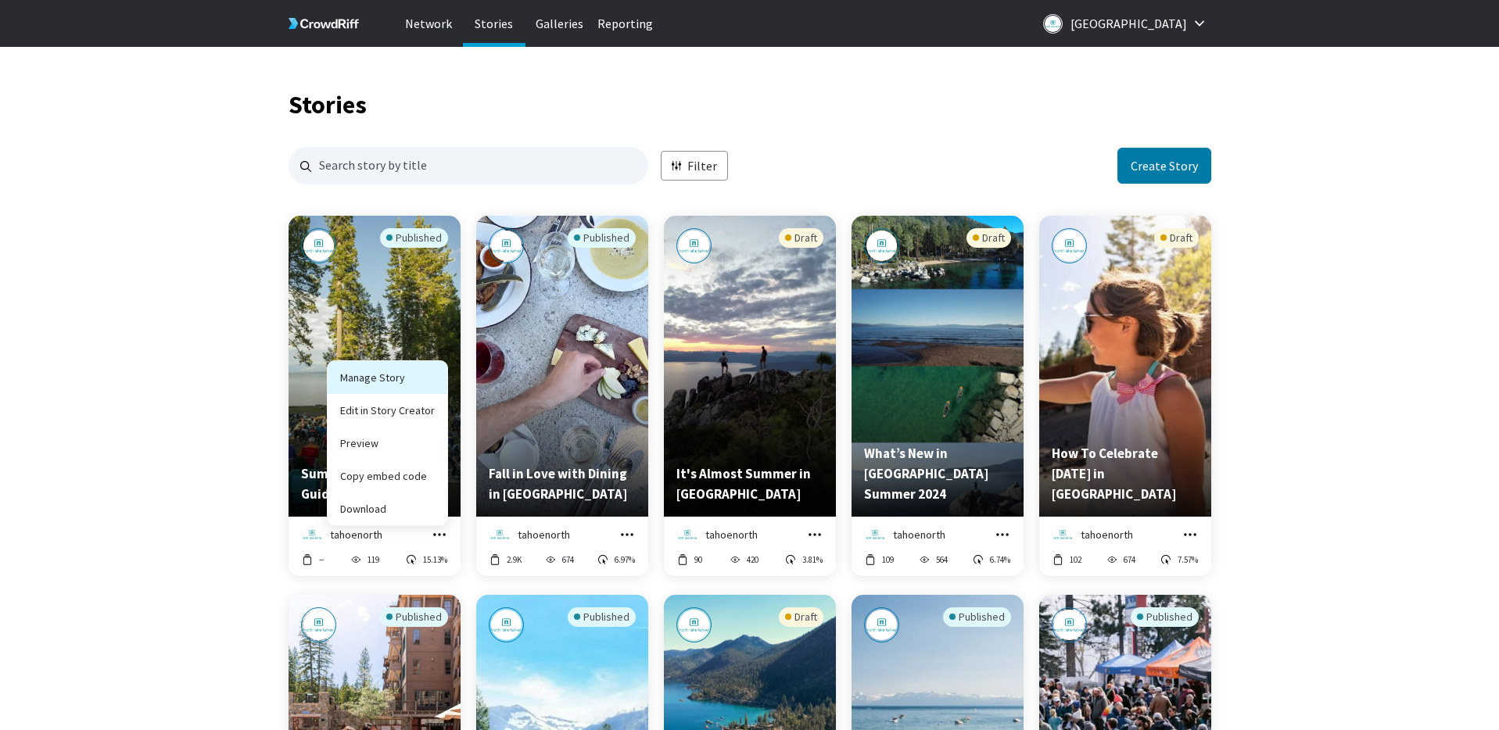
click at [400, 379] on link "Manage Story" at bounding box center [388, 377] width 120 height 33
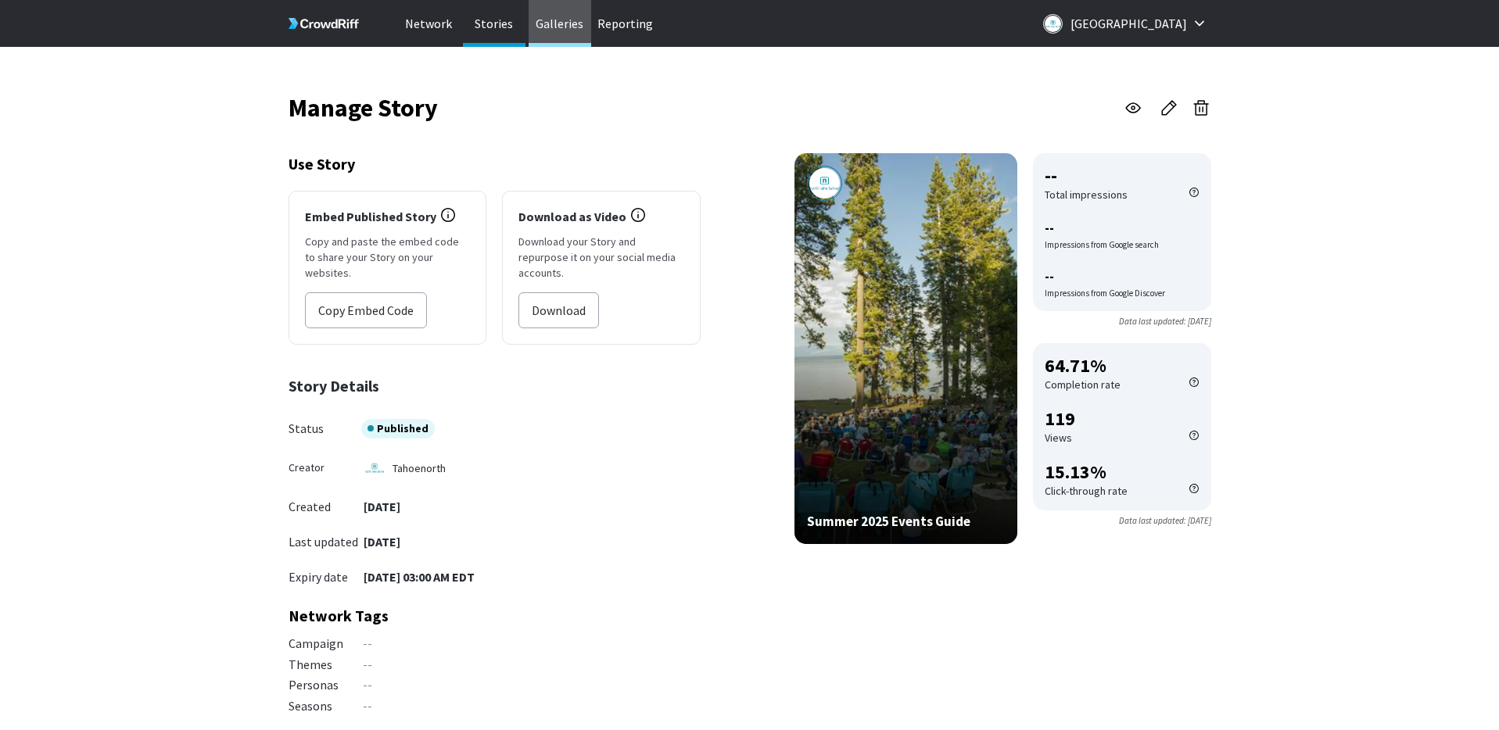
click at [551, 20] on p "Galleries" at bounding box center [560, 23] width 63 height 47
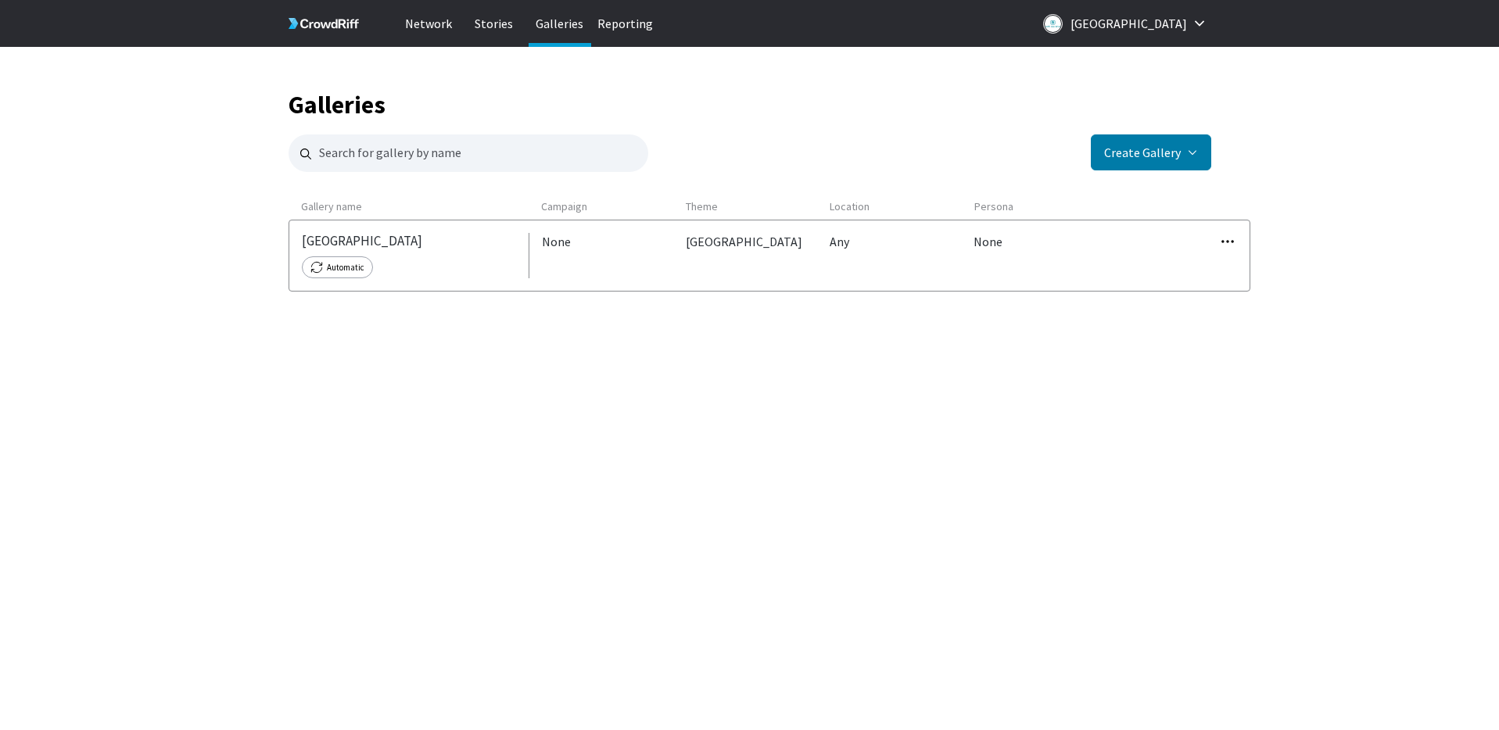
click at [1228, 242] on icon "button" at bounding box center [1228, 241] width 13 height 2
click at [668, 468] on body "Network Stories Galleries Reporting [GEOGRAPHIC_DATA] Galleries Create Gallery …" at bounding box center [749, 365] width 1499 height 637
click at [494, 27] on p "Stories" at bounding box center [494, 23] width 63 height 47
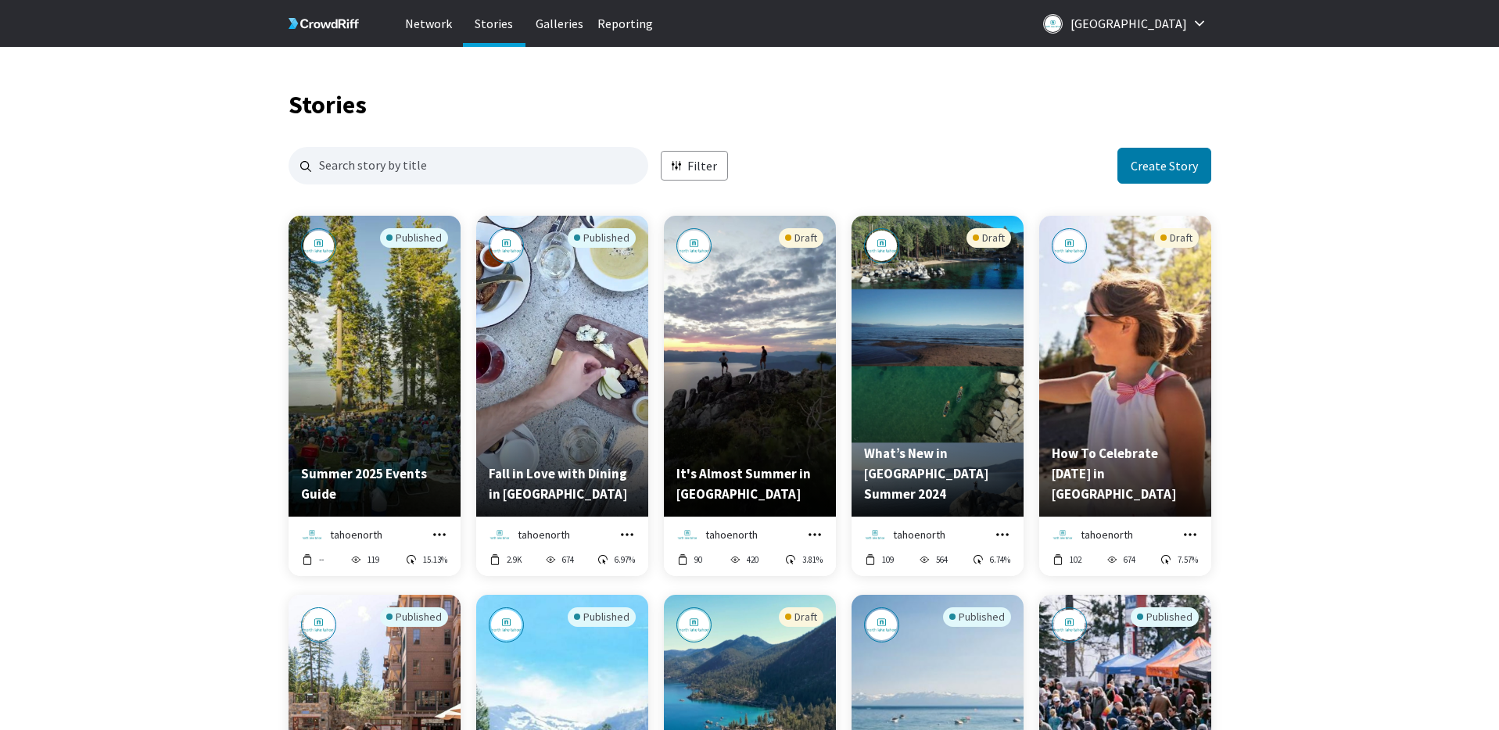
scroll to position [1517, 923]
click at [393, 160] on input "Search for stories by name. Press enter to submit." at bounding box center [469, 166] width 360 height 38
type input "summer 2024"
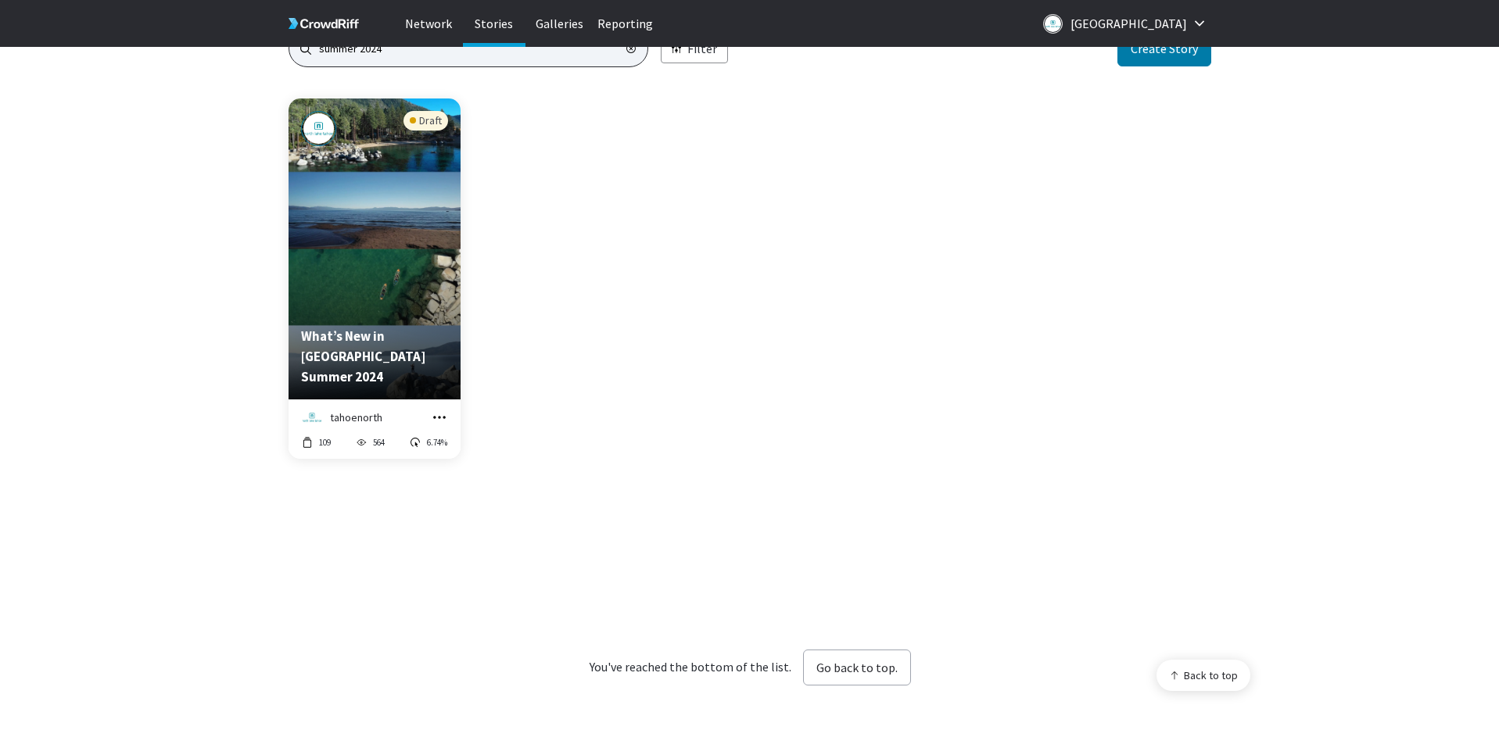
scroll to position [77, 0]
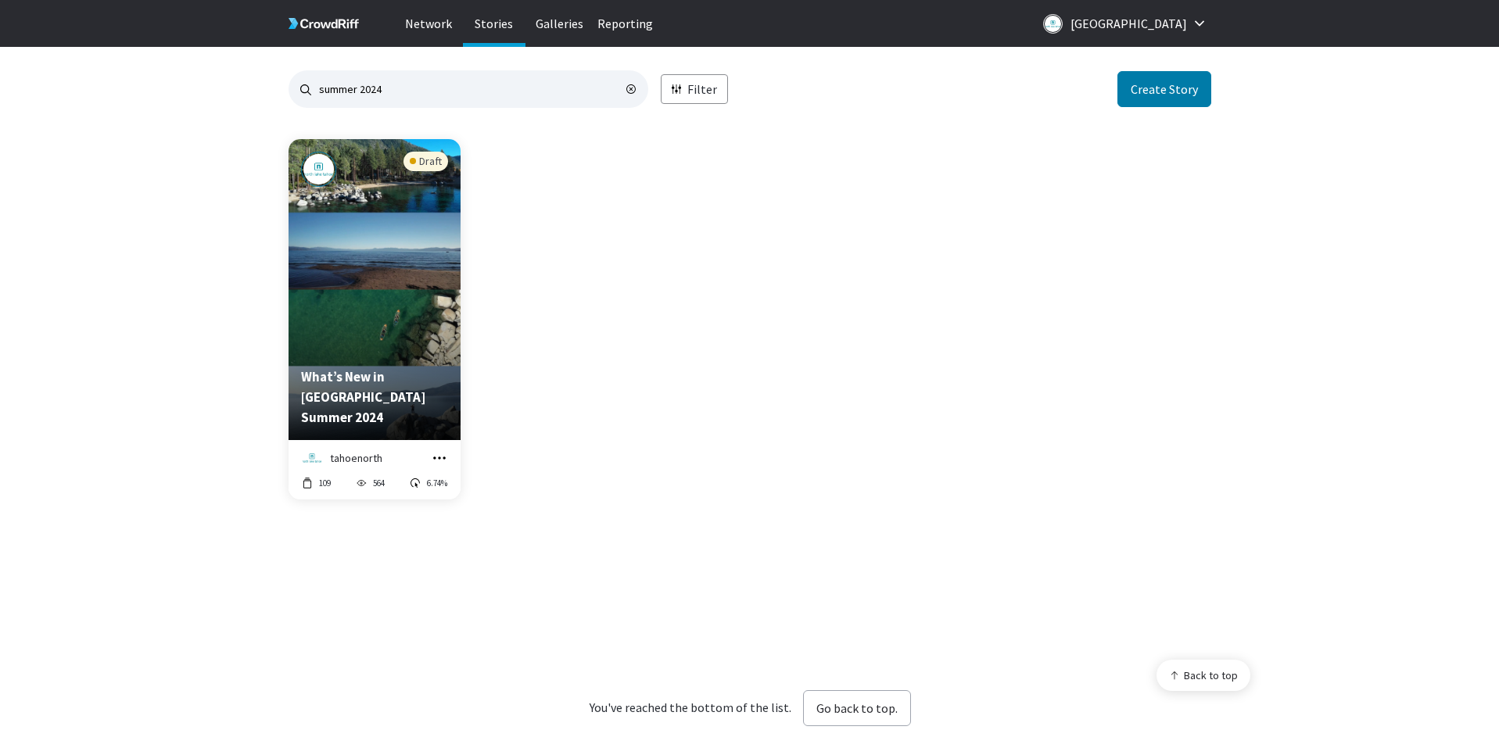
click at [631, 90] on icon "button" at bounding box center [630, 88] width 9 height 9
click at [504, 21] on p "Stories" at bounding box center [494, 23] width 63 height 47
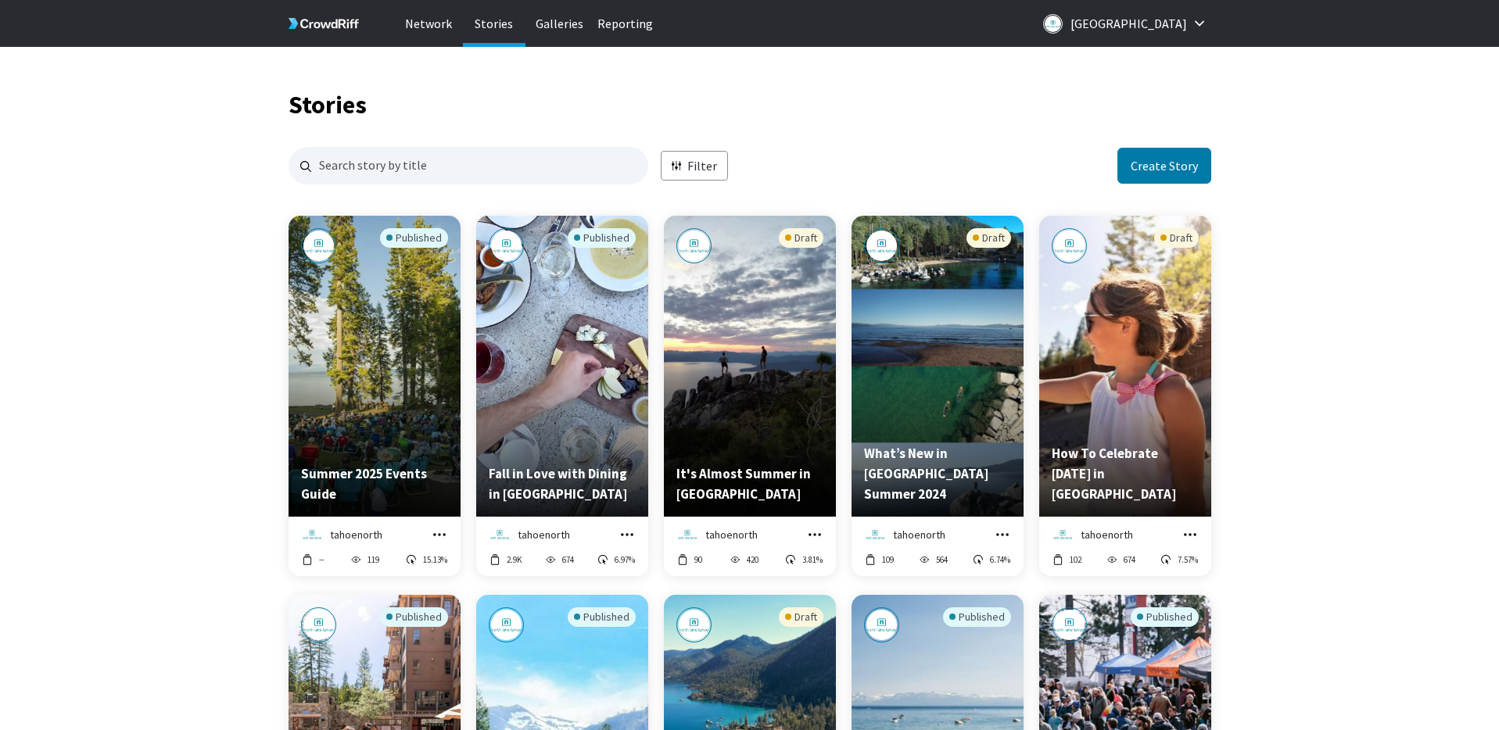
scroll to position [1517, 923]
click at [406, 340] on div "Published" at bounding box center [374, 328] width 147 height 201
click at [540, 34] on p "Galleries" at bounding box center [560, 23] width 63 height 47
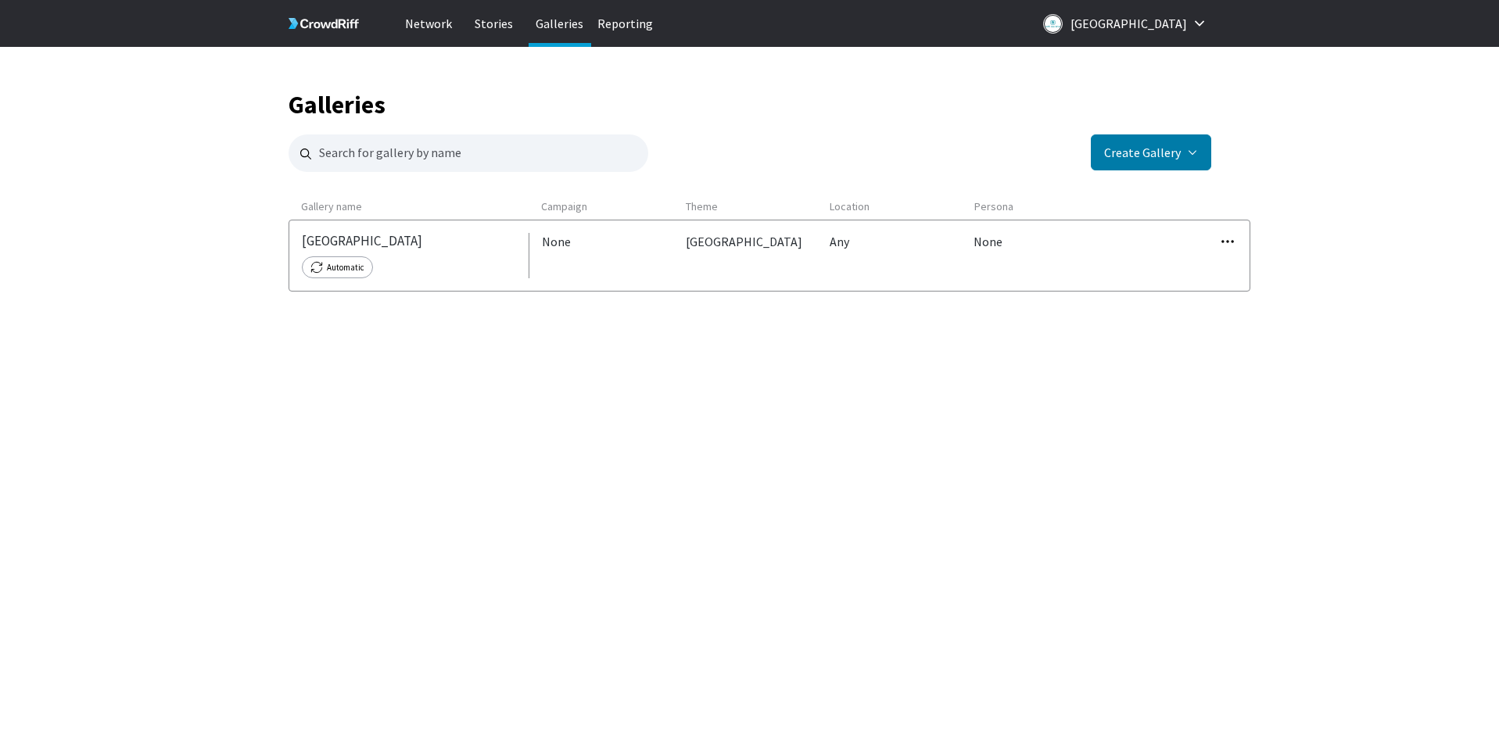
click at [1225, 240] on icon "button" at bounding box center [1228, 242] width 16 height 16
click at [1198, 264] on link "Edit" at bounding box center [1192, 267] width 112 height 33
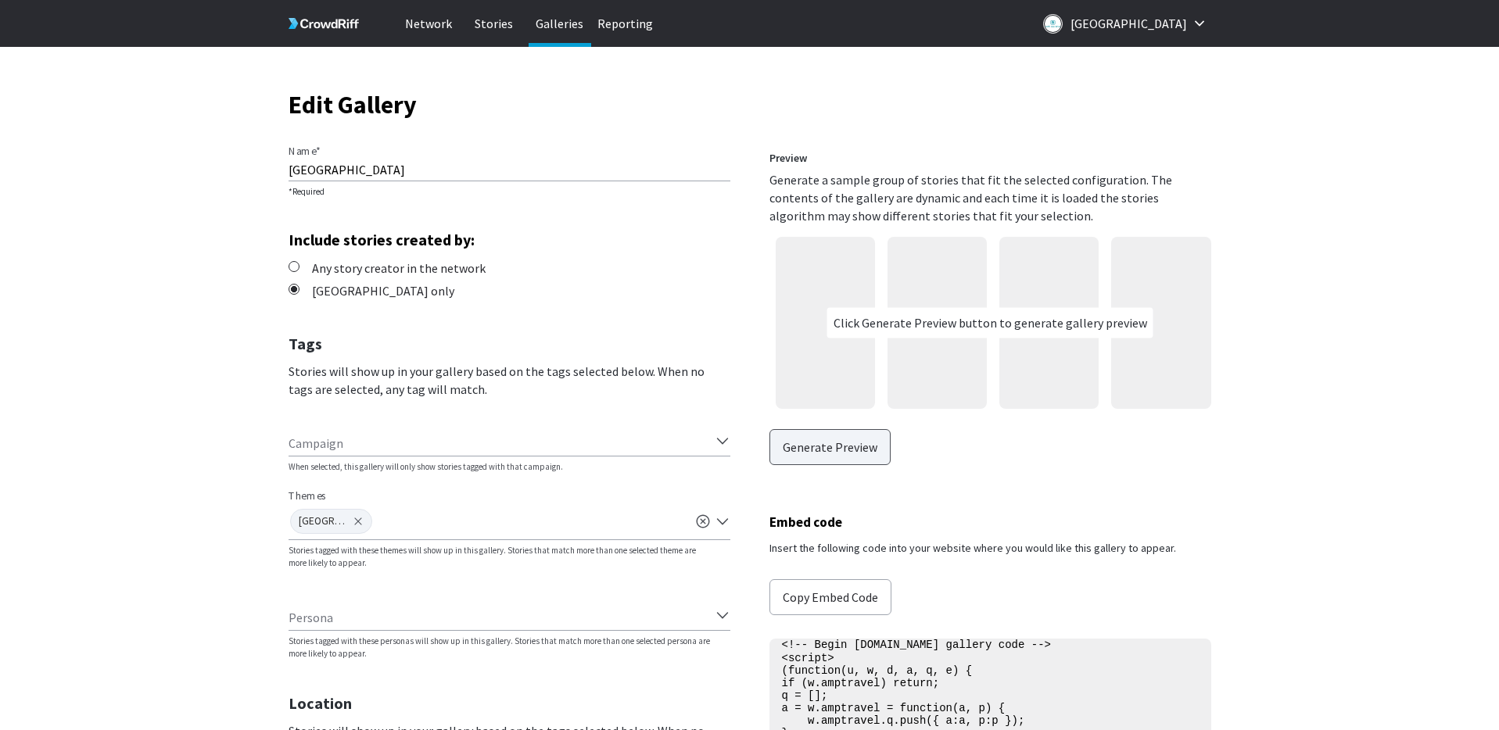
click at [845, 439] on button "Generate Preview" at bounding box center [829, 447] width 121 height 36
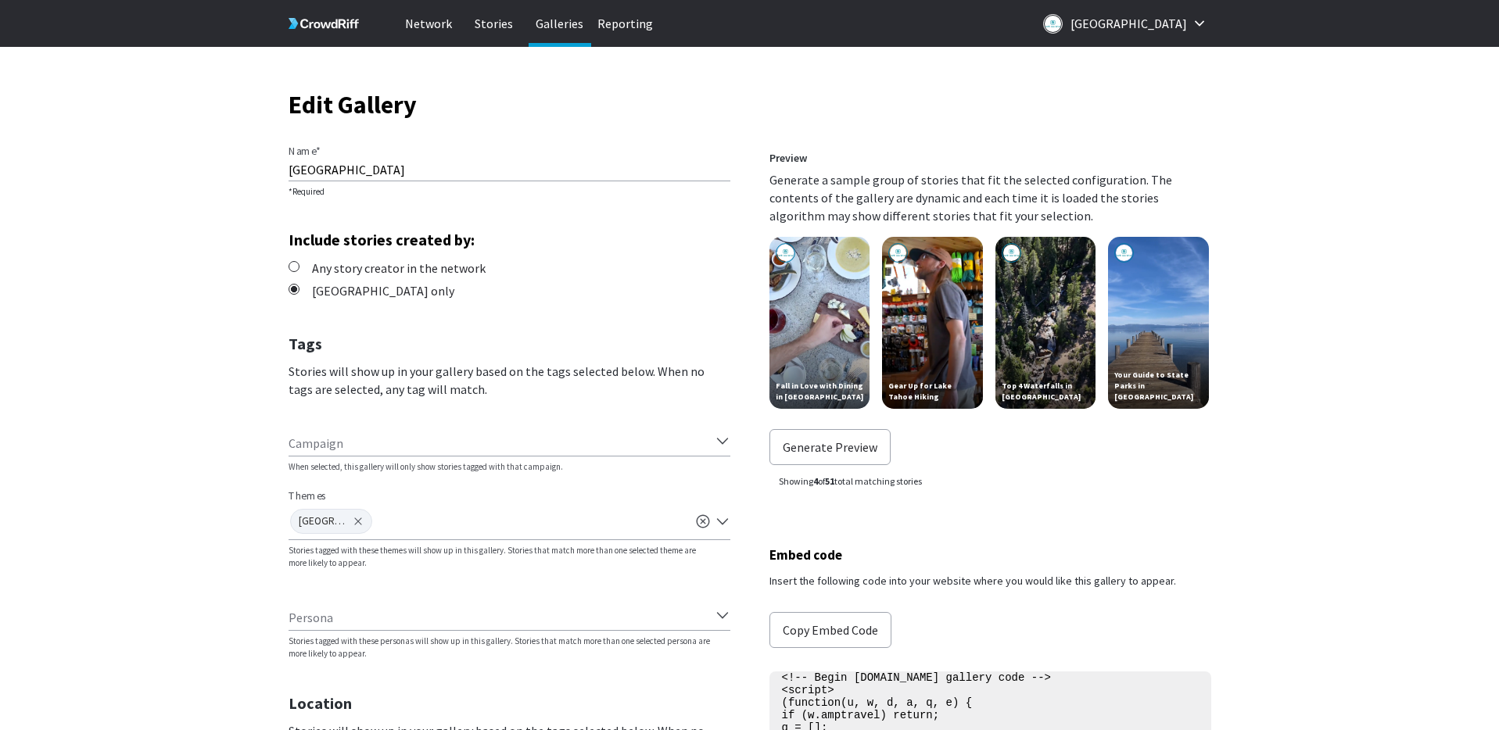
click at [298, 25] on icon at bounding box center [324, 23] width 70 height 69
click at [489, 28] on p "Stories" at bounding box center [494, 23] width 63 height 47
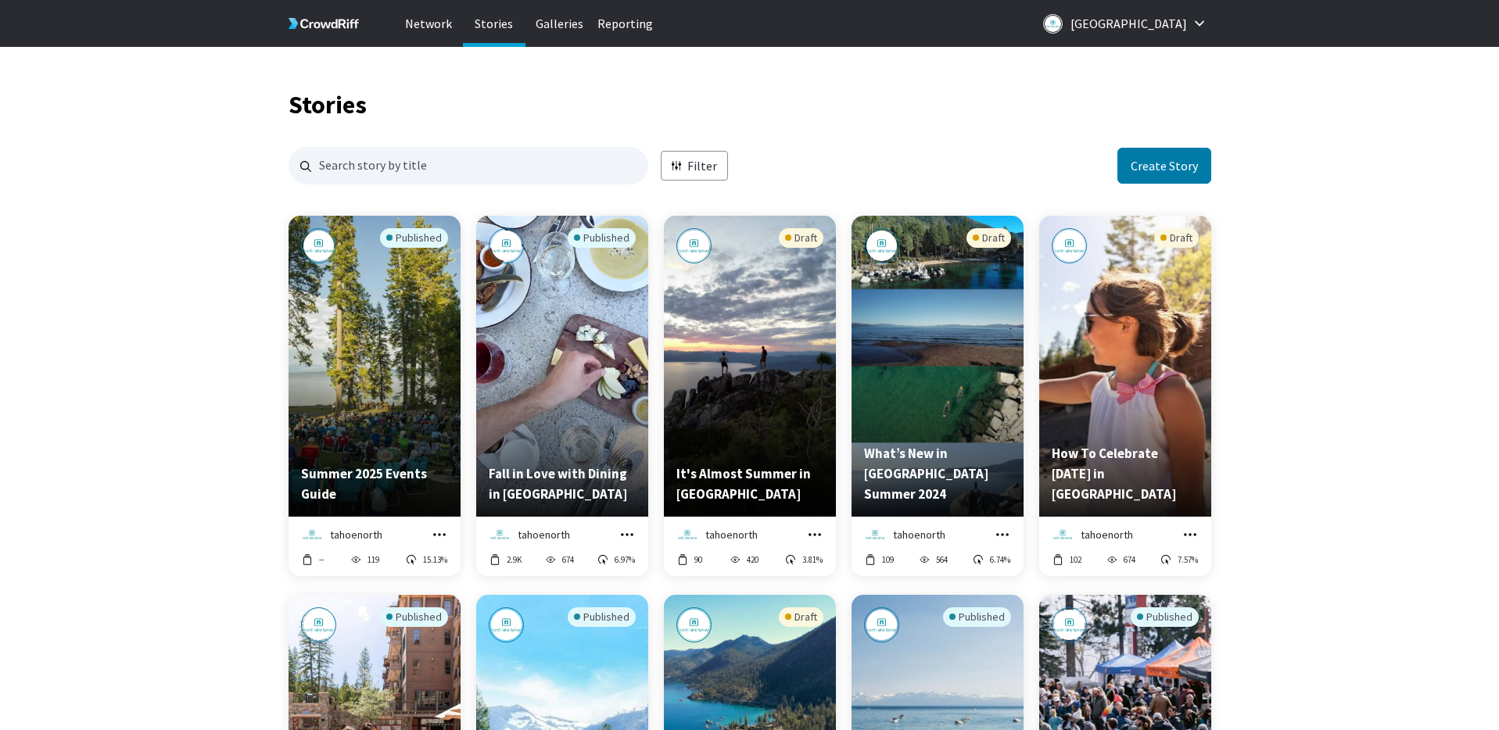
scroll to position [1517, 923]
